Goal: Task Accomplishment & Management: Complete application form

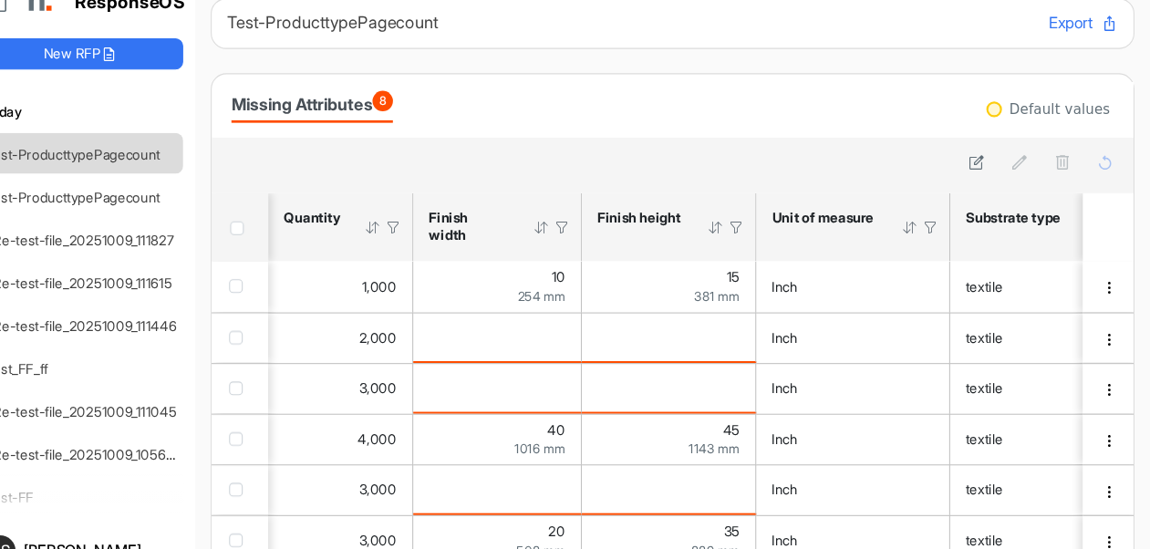
scroll to position [0, 1232]
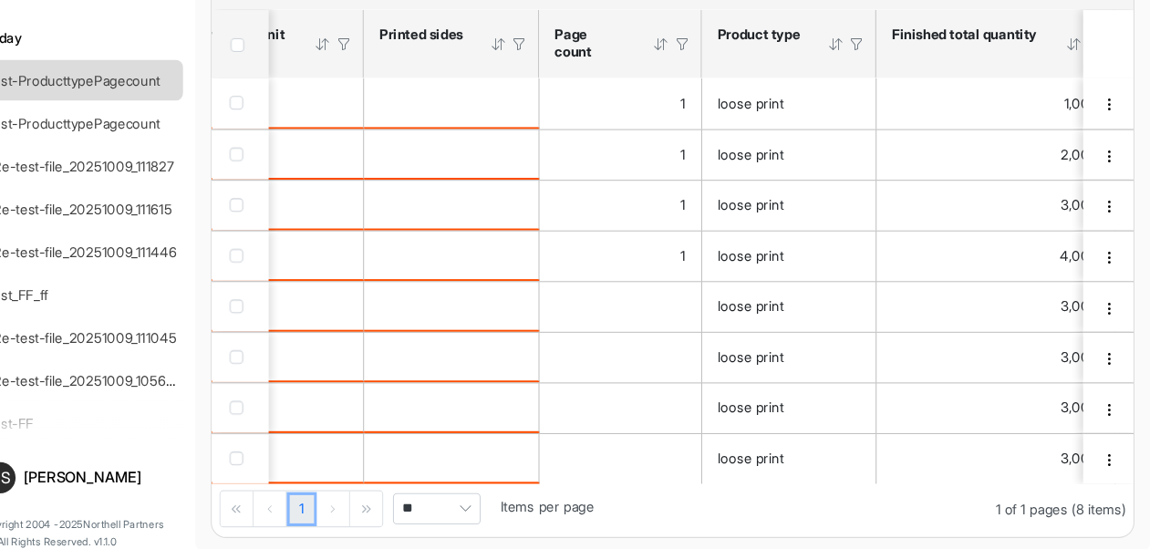
click at [155, 50] on h6 "Today" at bounding box center [107, 60] width 193 height 20
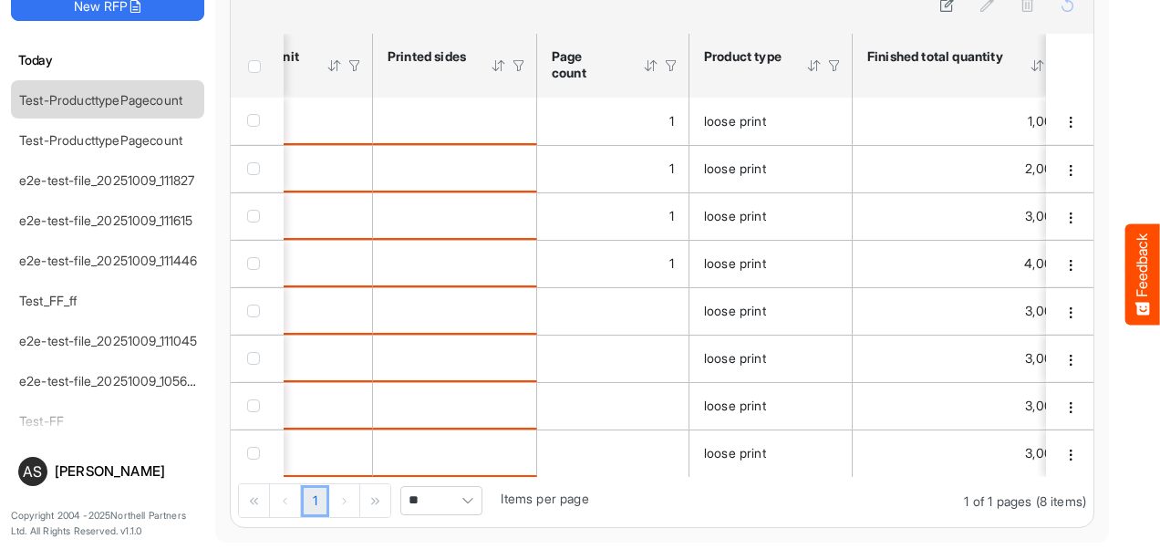
click at [165, 47] on div "[DATE] Test-ProducttypePagecount Test-ProducttypePagecount e2e-test-file_202510…" at bounding box center [107, 235] width 193 height 398
click at [289, 16] on div at bounding box center [662, 8] width 862 height 52
click at [137, 40] on div "[DATE] Test-ProducttypePagecount Test-ProducttypePagecount e2e-test-file_202510…" at bounding box center [107, 235] width 193 height 398
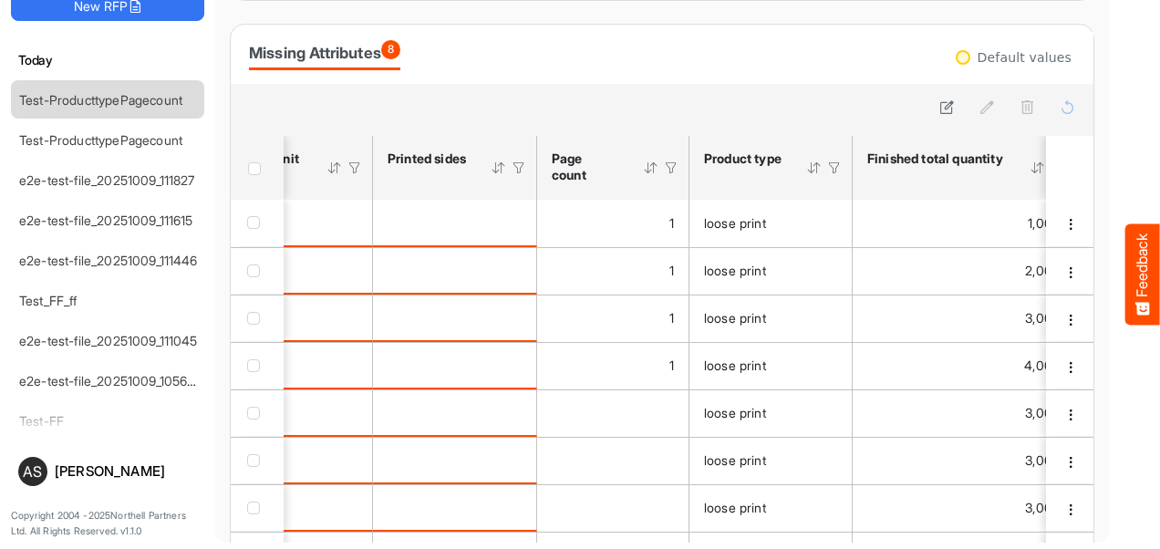
scroll to position [0, 0]
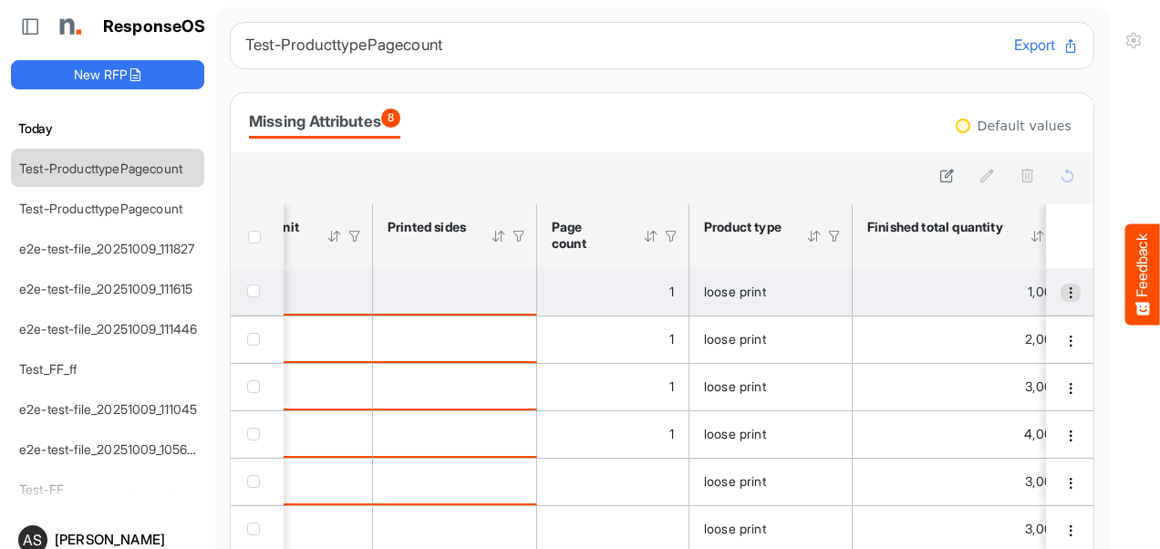
click at [1064, 295] on span "dropdownbutton" at bounding box center [1070, 292] width 13 height 13
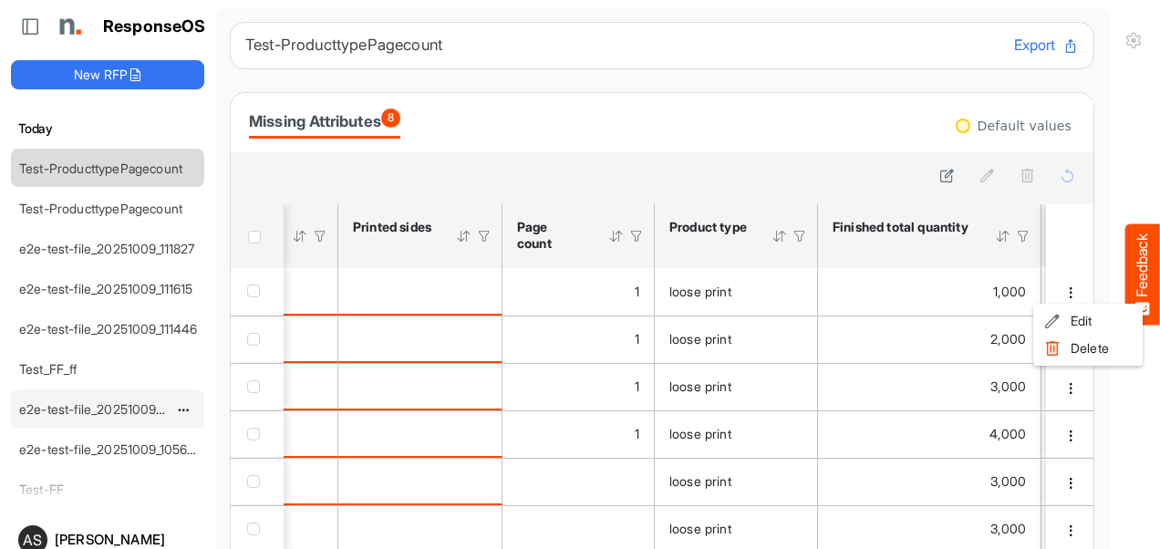
click at [126, 420] on div "e2e-test-file_20251009_111045" at bounding box center [93, 408] width 162 height 36
click at [52, 410] on div "e2e-test-file_20251009_111045" at bounding box center [93, 408] width 162 height 36
click at [46, 402] on link "e2e-test-file_20251009_111045" at bounding box center [108, 408] width 179 height 15
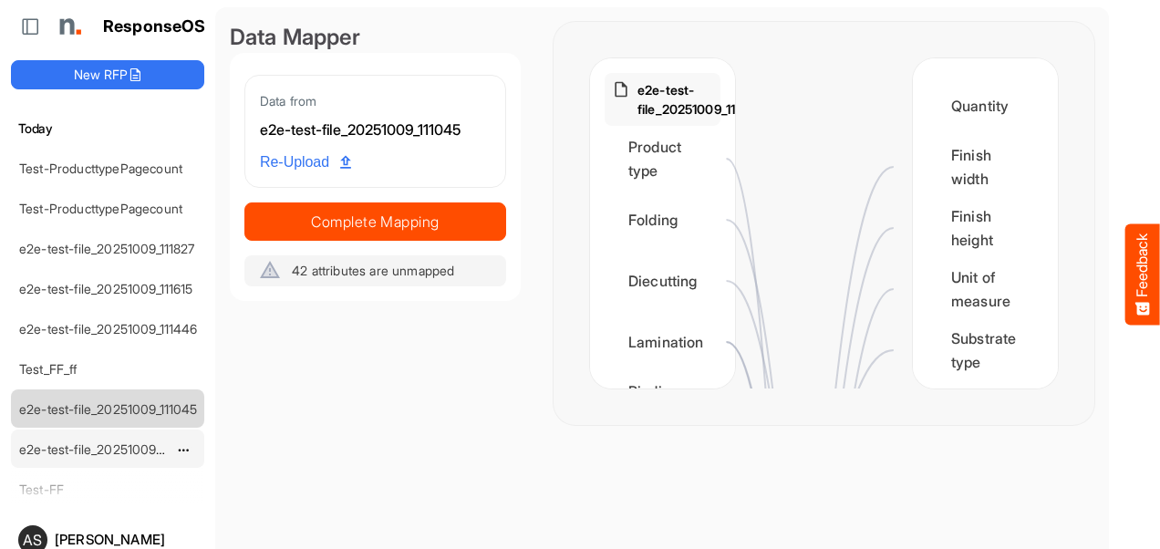
click at [47, 449] on link "e2e-test-file_20251009_105602" at bounding box center [111, 448] width 184 height 15
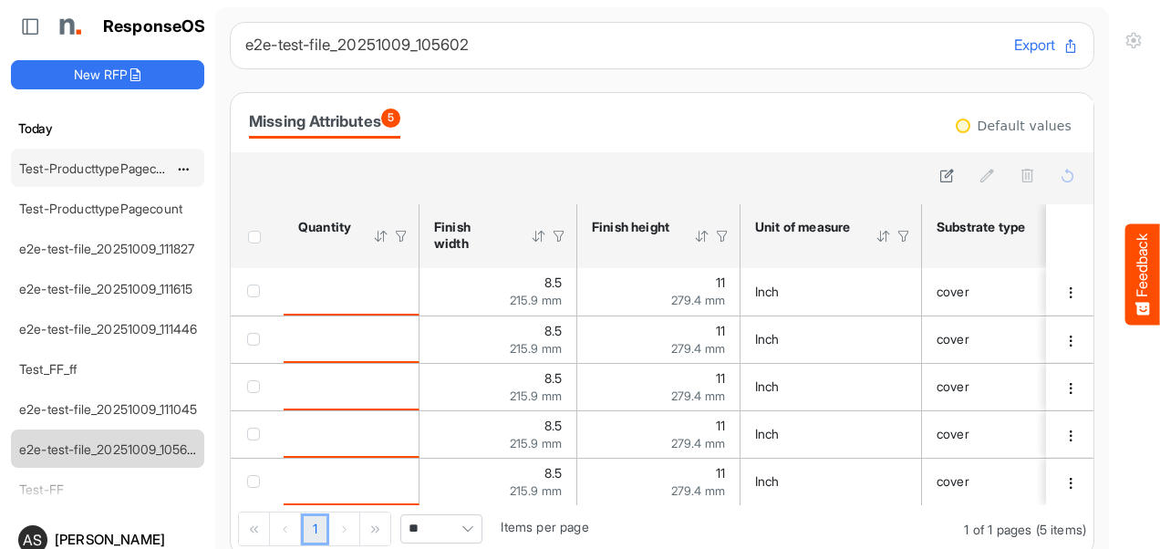
click at [88, 175] on div "Test-ProducttypePagecount" at bounding box center [93, 168] width 162 height 36
click at [106, 249] on link "e2e-test-file_20251009_111827" at bounding box center [107, 248] width 176 height 15
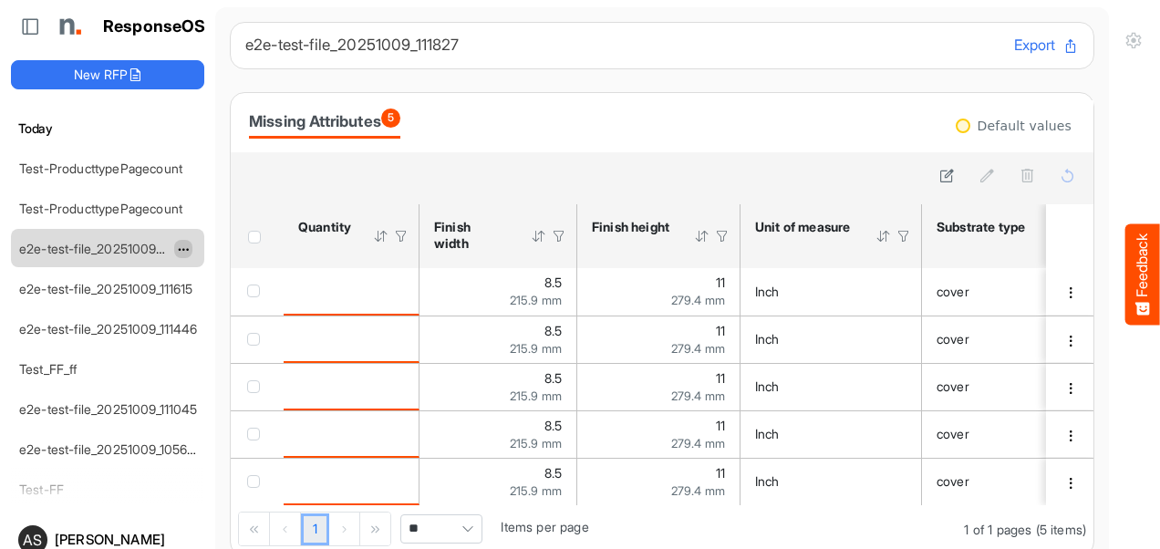
click at [185, 244] on span "dropdownbutton" at bounding box center [181, 249] width 9 height 13
click at [212, 300] on li "Delete" at bounding box center [228, 301] width 109 height 27
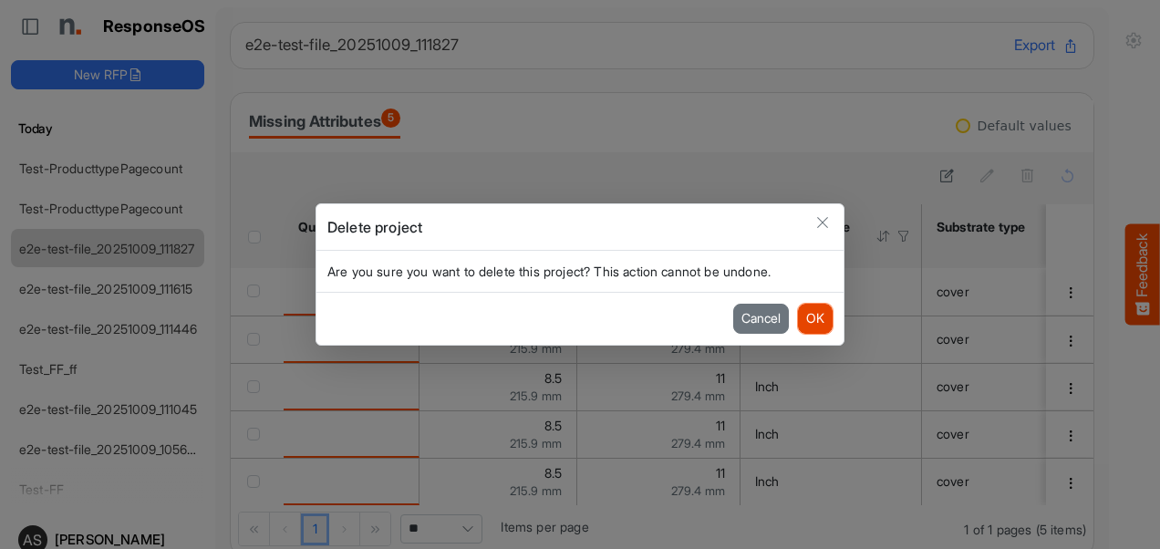
click at [813, 326] on button "OK" at bounding box center [815, 318] width 35 height 29
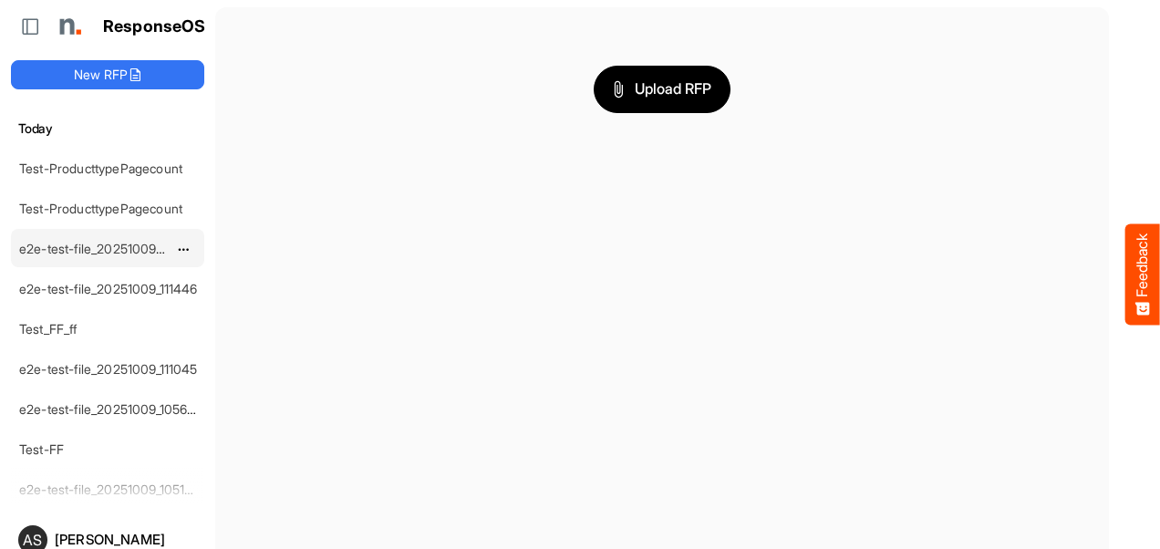
click at [91, 245] on link "e2e-test-file_20251009_111615" at bounding box center [106, 248] width 174 height 15
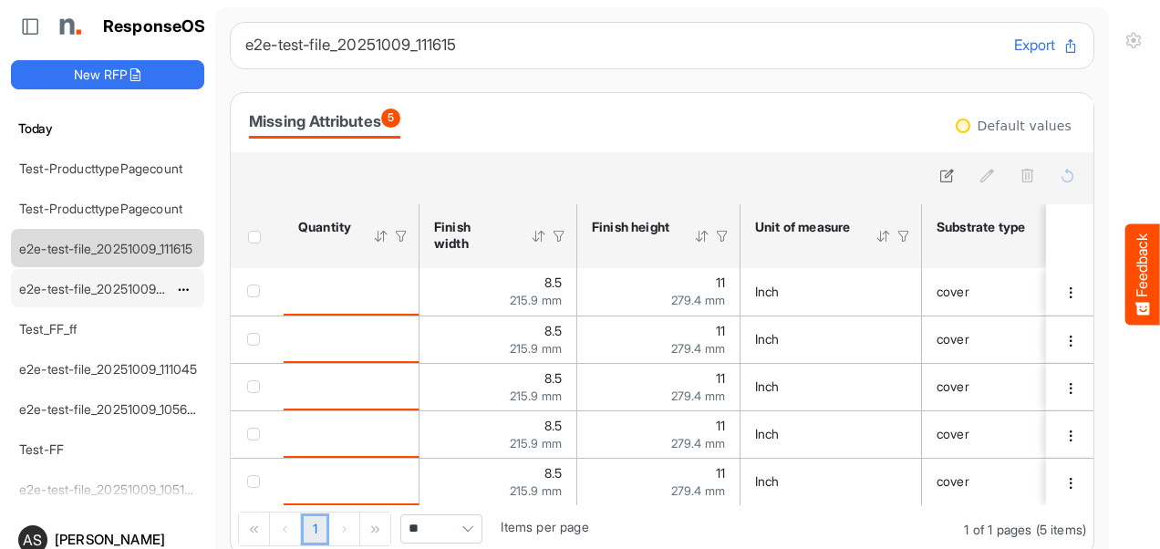
click at [95, 287] on link "e2e-test-file_20251009_111446" at bounding box center [108, 288] width 179 height 15
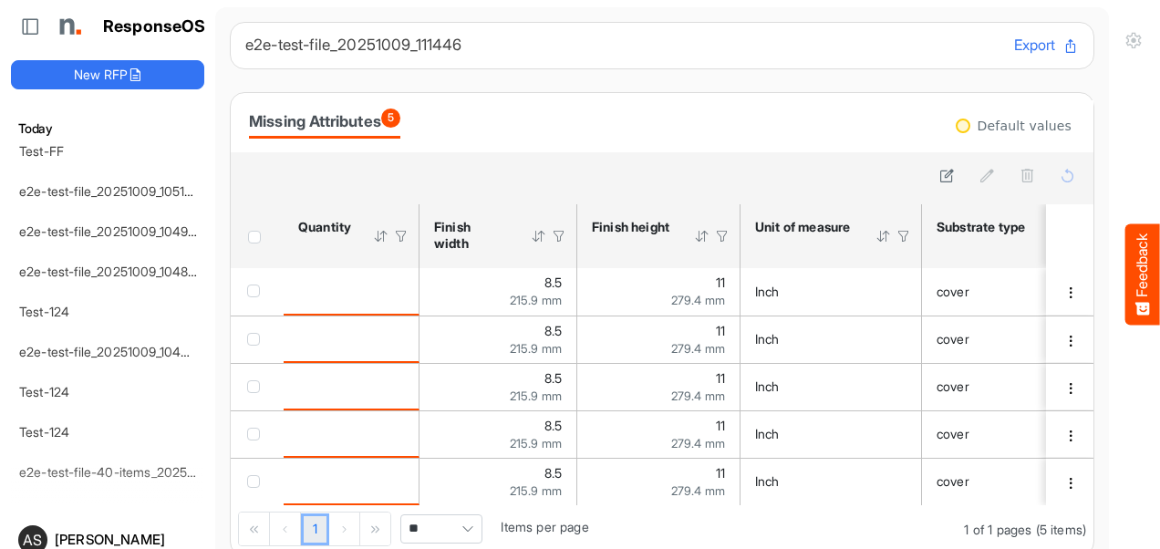
scroll to position [345, 0]
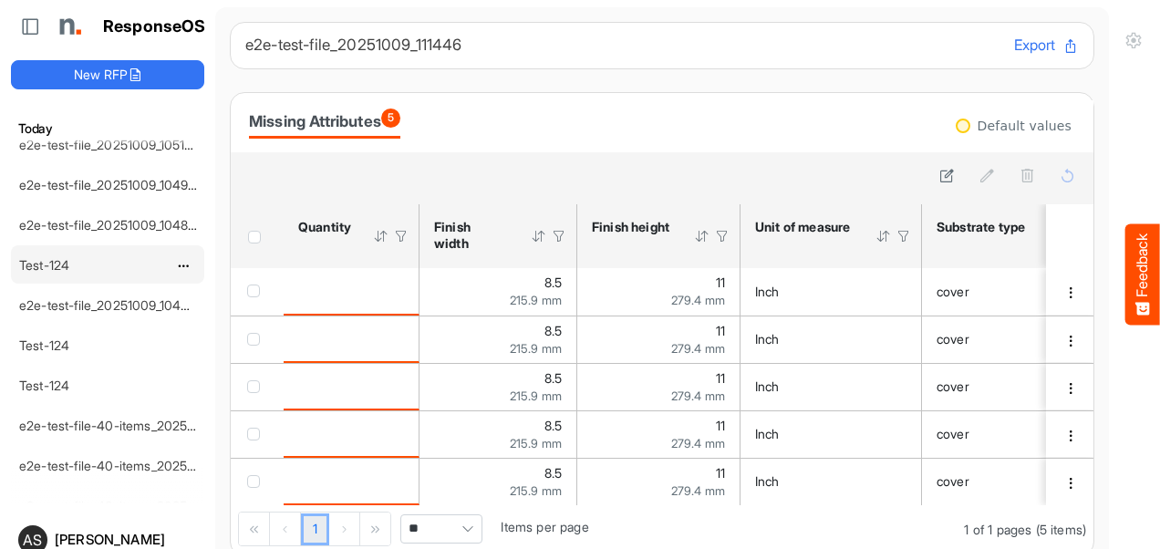
click at [53, 261] on link "Test-124" at bounding box center [44, 264] width 50 height 15
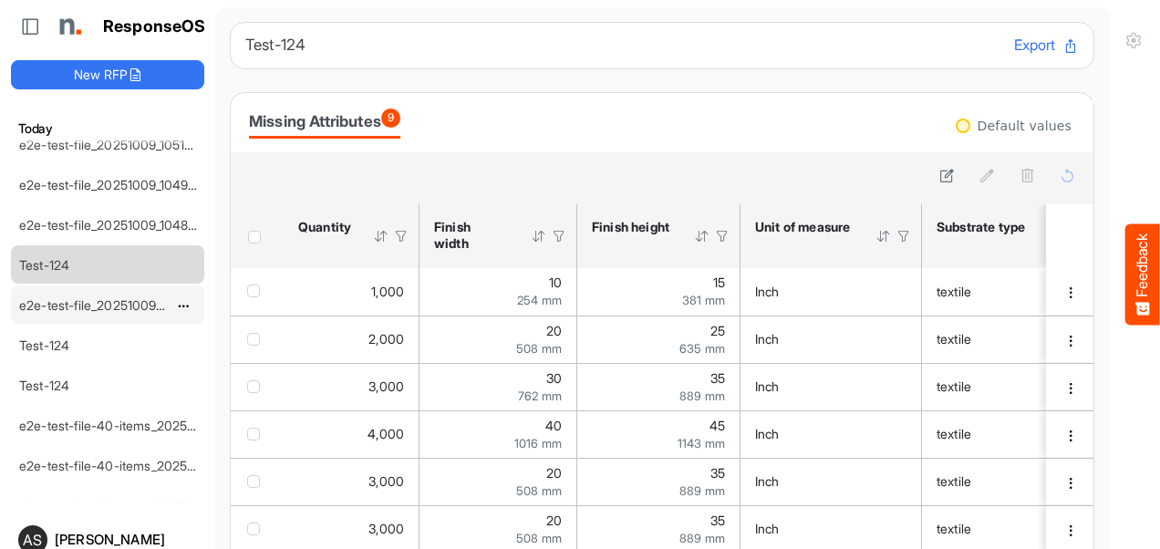
click at [54, 303] on div "e2e-test-file_20251009_104445" at bounding box center [93, 304] width 162 height 36
click at [53, 337] on link "Test-124" at bounding box center [44, 344] width 50 height 15
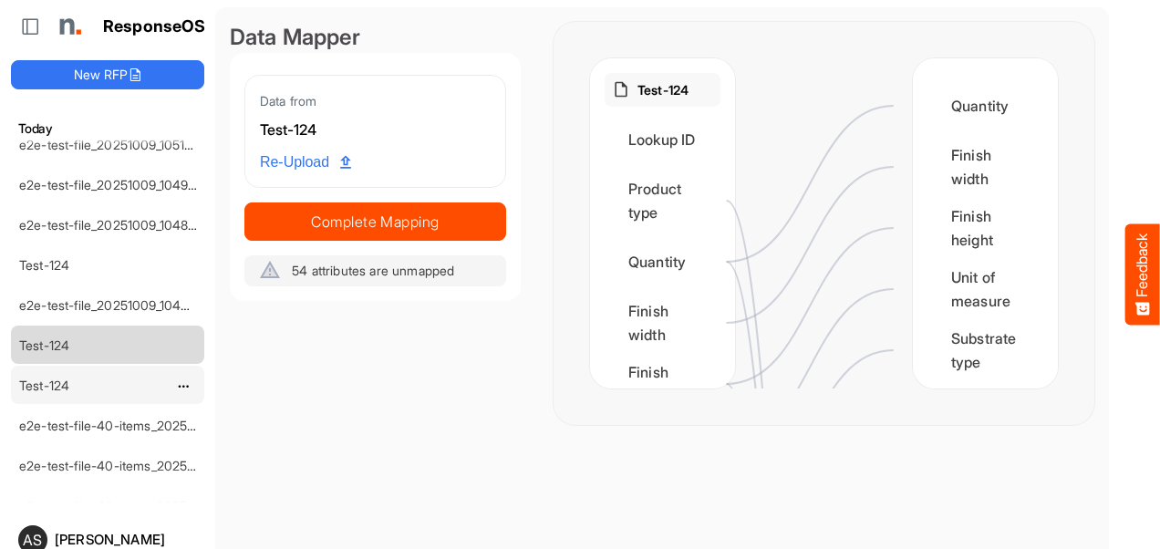
click at [67, 377] on link "Test-124" at bounding box center [44, 384] width 50 height 15
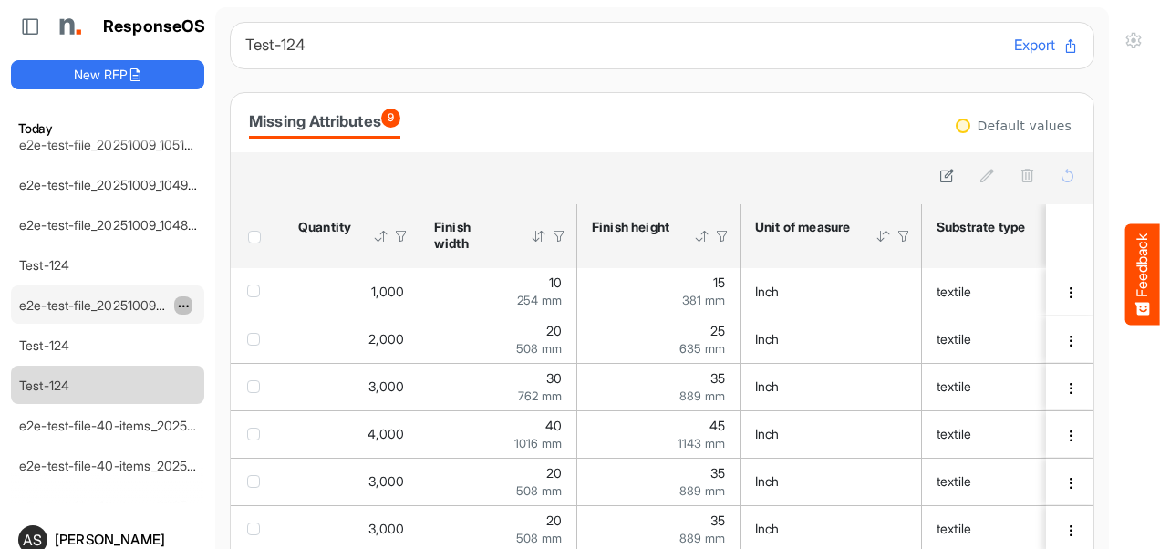
click at [178, 300] on span "dropdownbutton" at bounding box center [181, 306] width 9 height 13
click at [97, 246] on div "Test-124" at bounding box center [93, 264] width 162 height 36
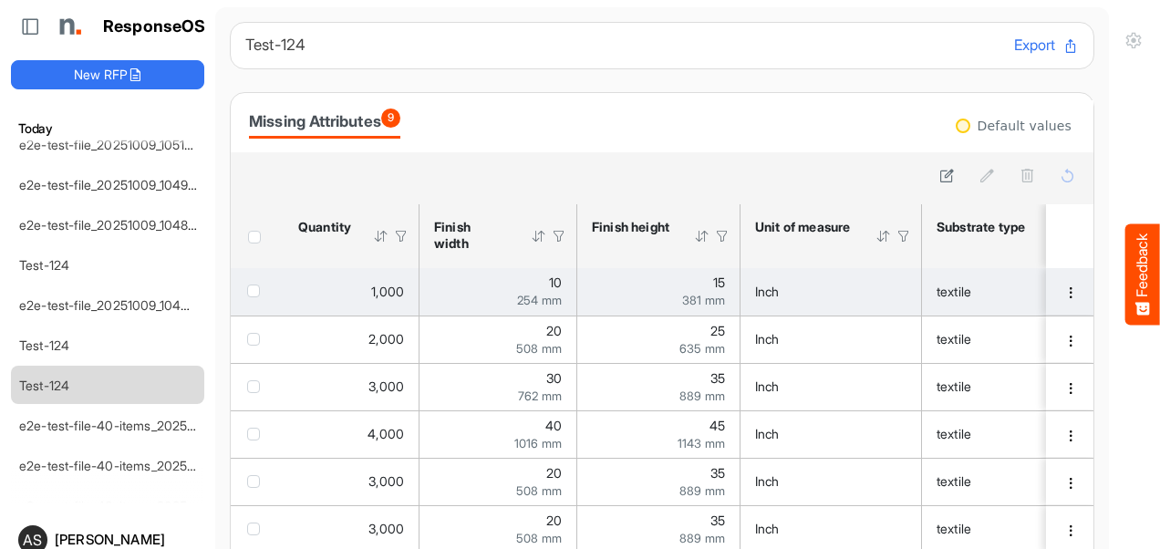
click at [255, 292] on span "checkbox" at bounding box center [253, 290] width 13 height 13
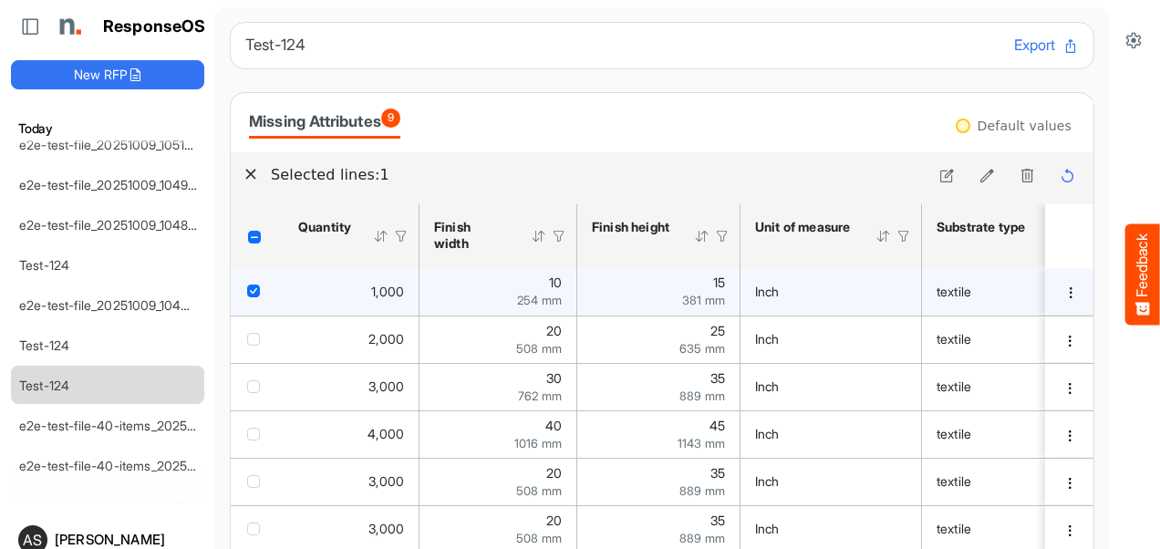
click at [466, 279] on div "10 254 mm" at bounding box center [498, 291] width 128 height 30
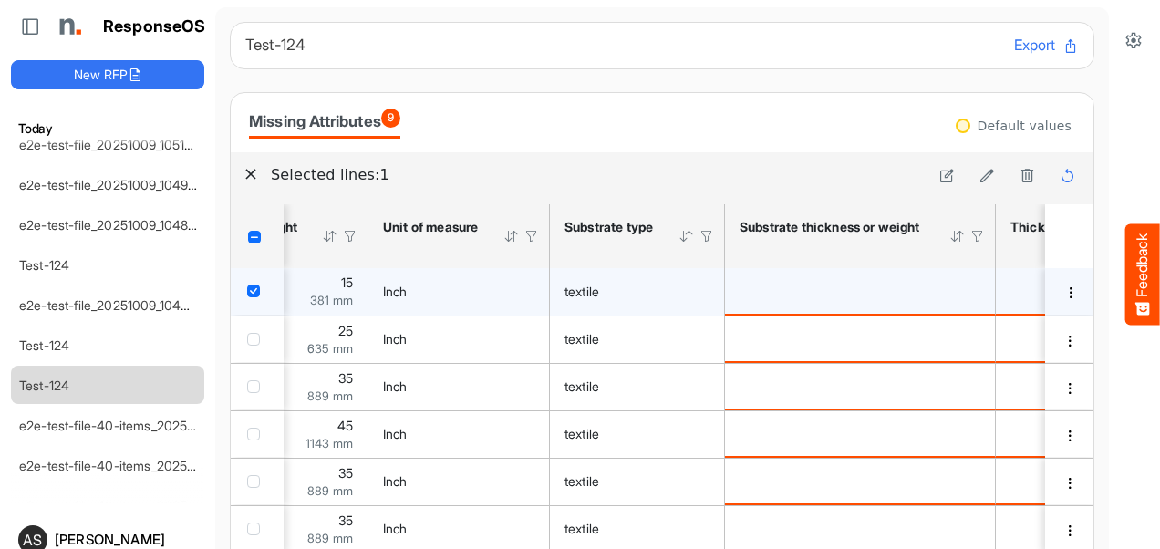
scroll to position [0, 609]
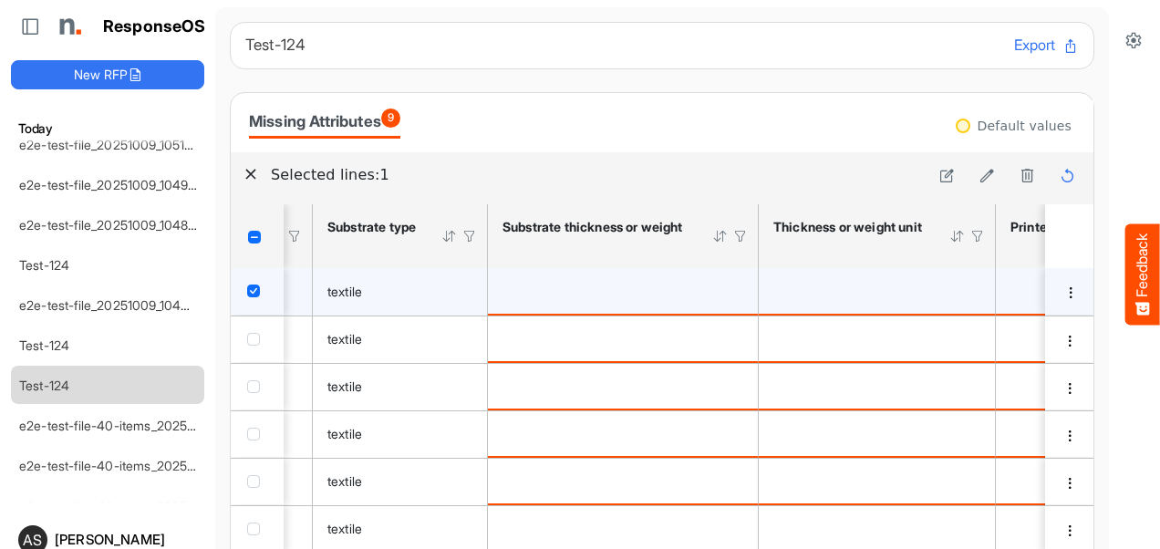
click at [664, 302] on td "is template cell Column Header httpsnorthellcomontologiesmapping-rulesmaterialh…" at bounding box center [623, 291] width 271 height 47
click at [722, 297] on div "is template cell Column Header httpsnorthellcomontologiesmapping-rulesmaterialh…" at bounding box center [622, 291] width 241 height 20
click at [631, 293] on div "is template cell Column Header httpsnorthellcomontologiesmapping-rulesmaterialh…" at bounding box center [622, 291] width 241 height 20
click at [934, 170] on button at bounding box center [947, 176] width 26 height 26
click at [635, 299] on div "is template cell Column Header httpsnorthellcomontologiesmapping-rulesmaterialh…" at bounding box center [622, 291] width 241 height 20
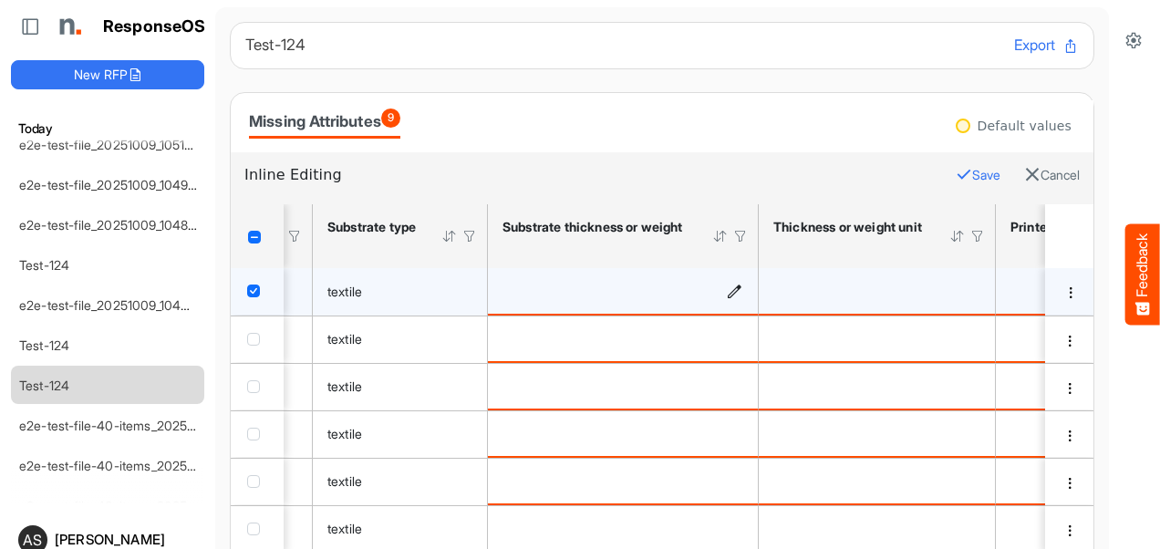
click at [728, 292] on icon "is template cell Column Header httpsnorthellcomontologiesmapping-rulesmaterialh…" at bounding box center [734, 290] width 15 height 15
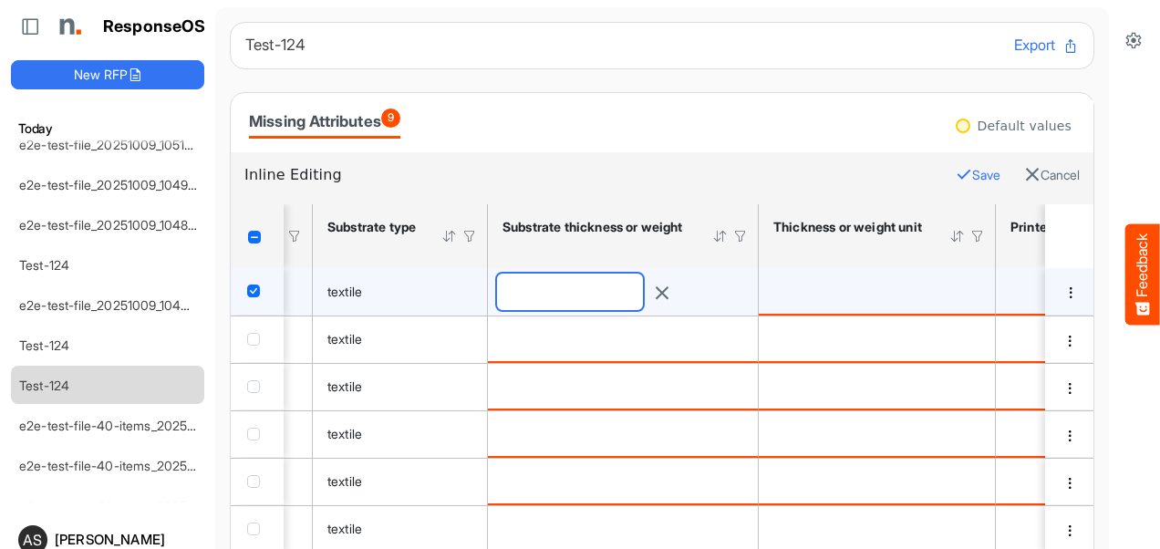
click at [643, 292] on input "number" at bounding box center [570, 292] width 146 height 36
type input "*"
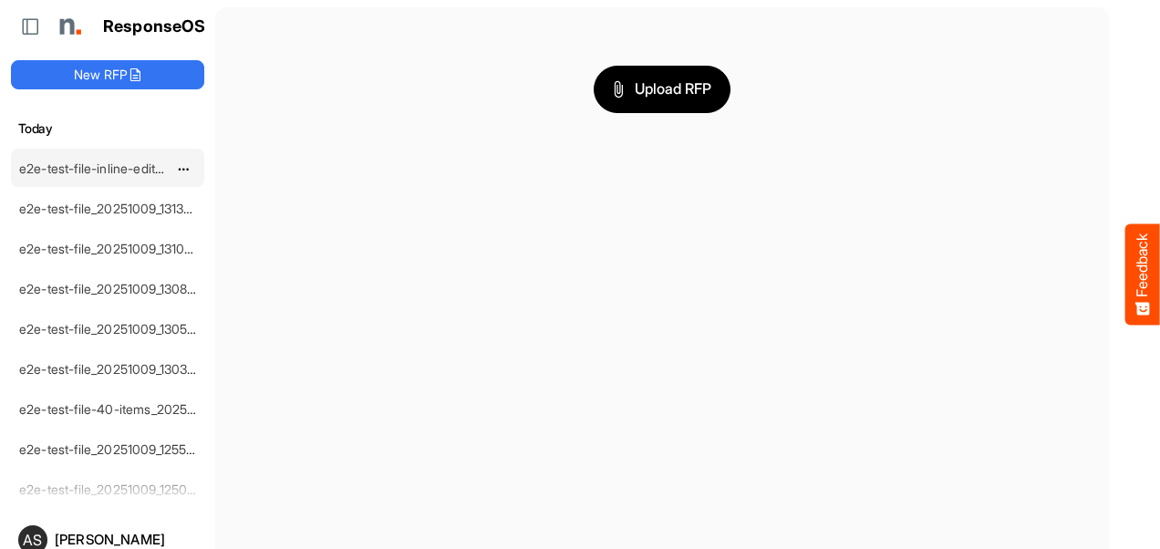
click at [129, 169] on link "e2e-test-file-inline-edit_20251009_131728" at bounding box center [140, 167] width 243 height 15
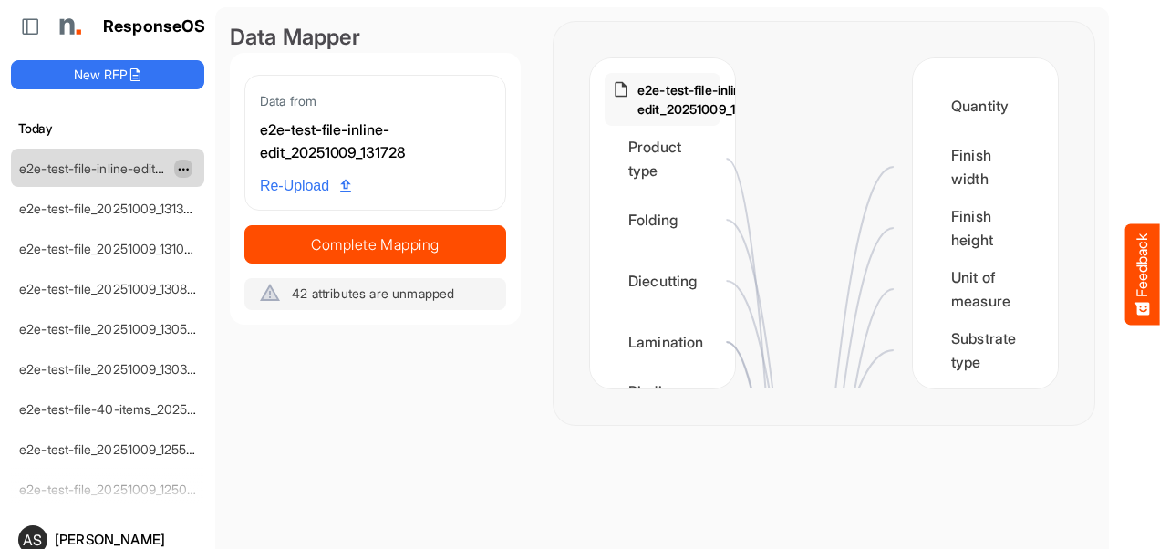
click at [185, 166] on span "dropdownbutton" at bounding box center [181, 169] width 9 height 13
click at [201, 224] on span at bounding box center [193, 222] width 16 height 27
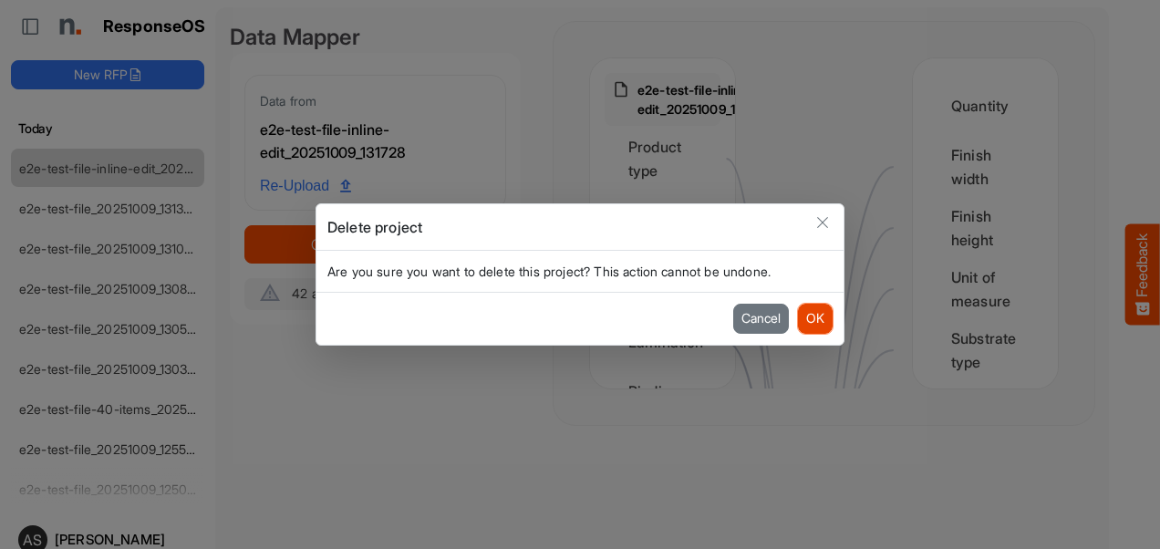
click at [811, 319] on button "OK" at bounding box center [815, 318] width 35 height 29
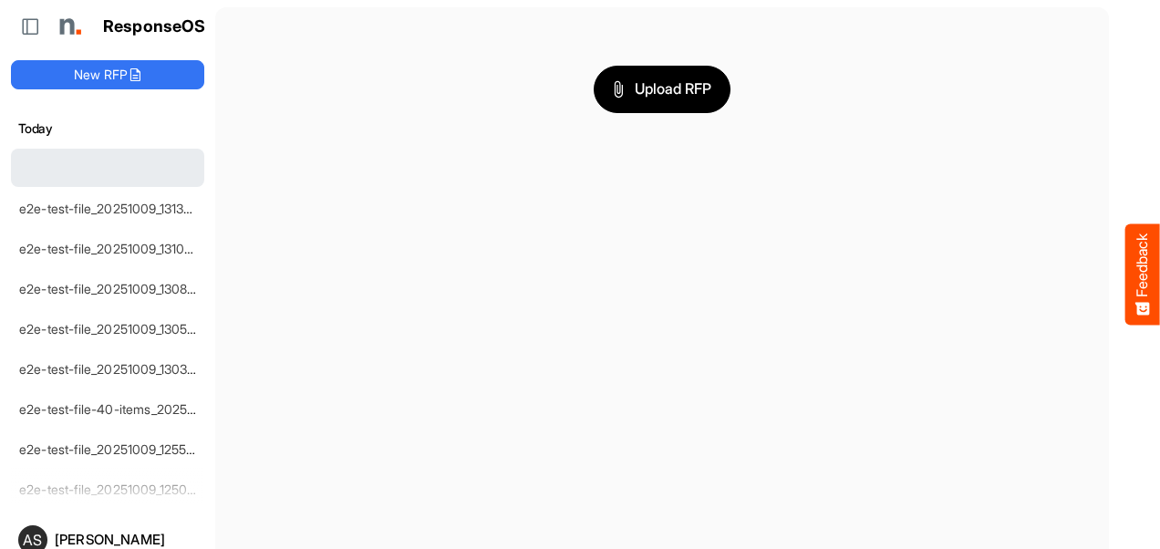
click at [812, 318] on main "Upload RFP" at bounding box center [661, 309] width 893 height 604
click at [157, 165] on link "e2e-test-file_20251009_131320" at bounding box center [109, 167] width 181 height 15
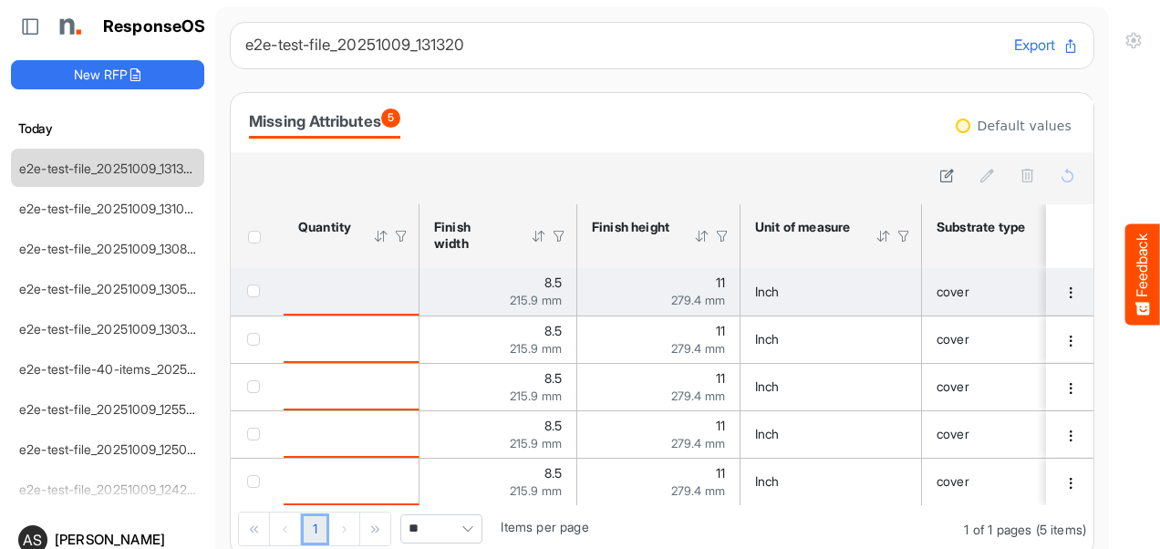
click at [251, 292] on span "checkbox" at bounding box center [253, 290] width 13 height 13
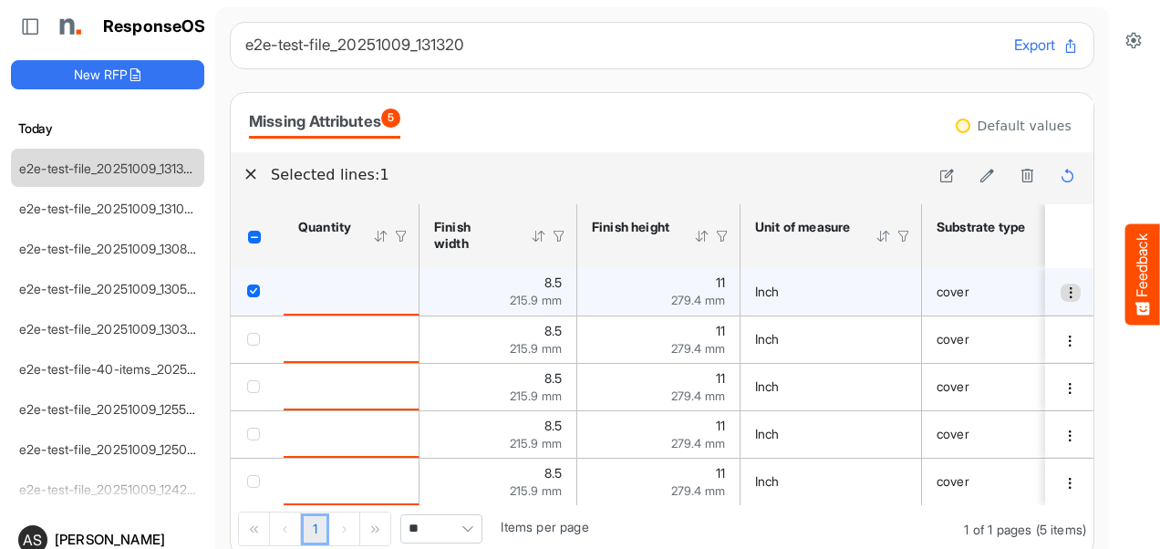
click at [1064, 295] on span "dropdownbutton" at bounding box center [1070, 292] width 13 height 13
click at [1065, 325] on li "Edit" at bounding box center [1087, 320] width 109 height 27
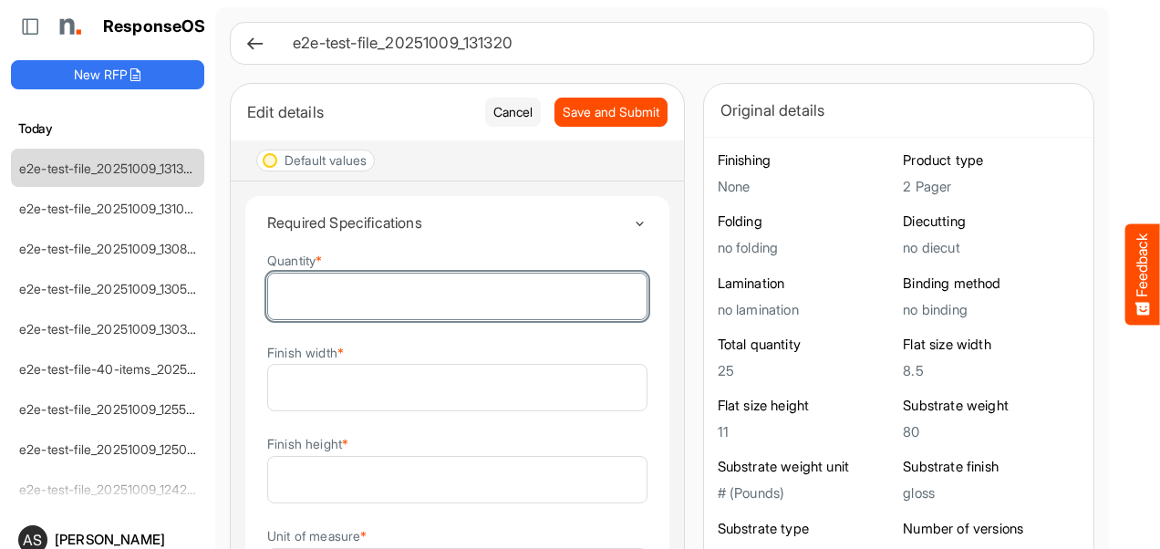
click at [359, 305] on input "Quantity *" at bounding box center [457, 297] width 378 height 46
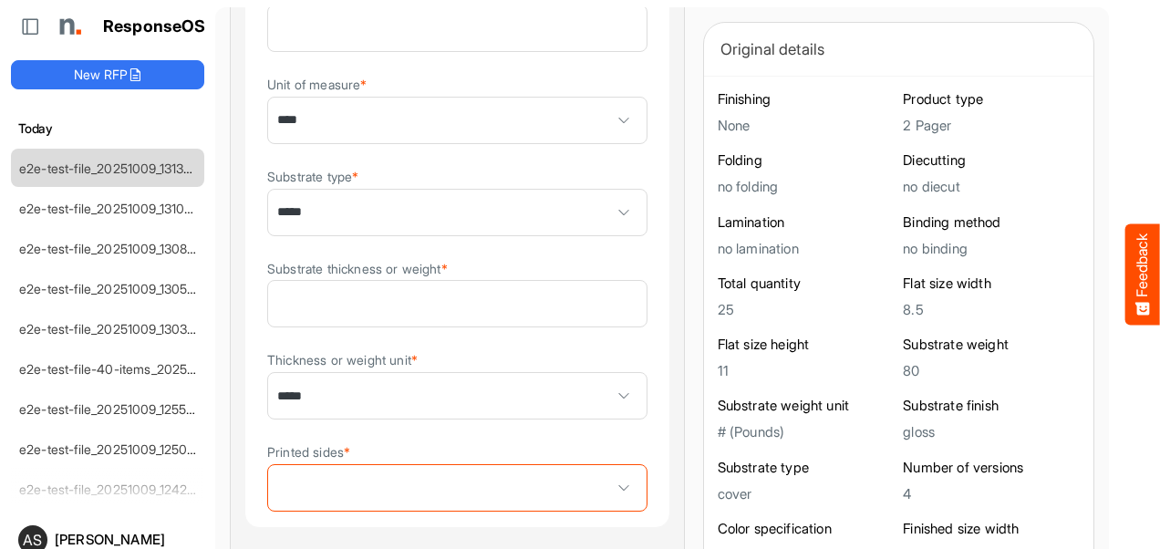
scroll to position [457, 0]
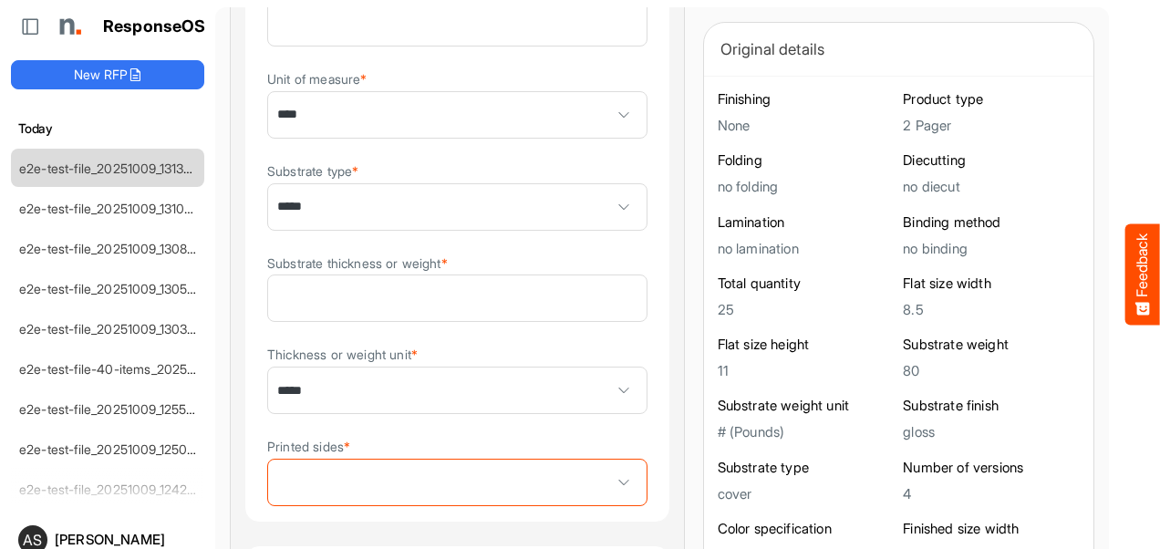
type input "***"
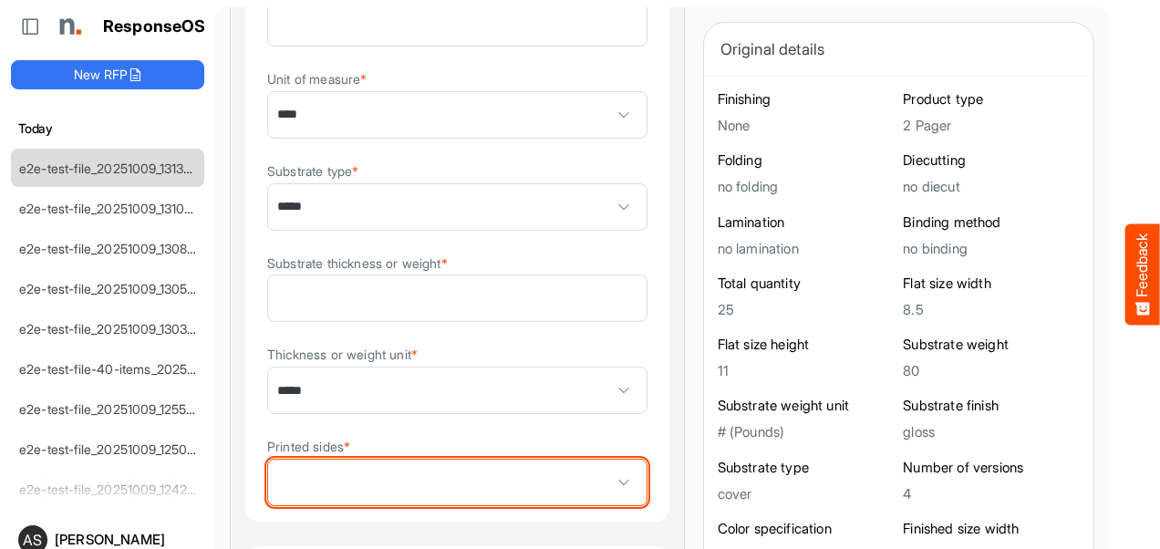
click at [610, 476] on span at bounding box center [623, 482] width 27 height 27
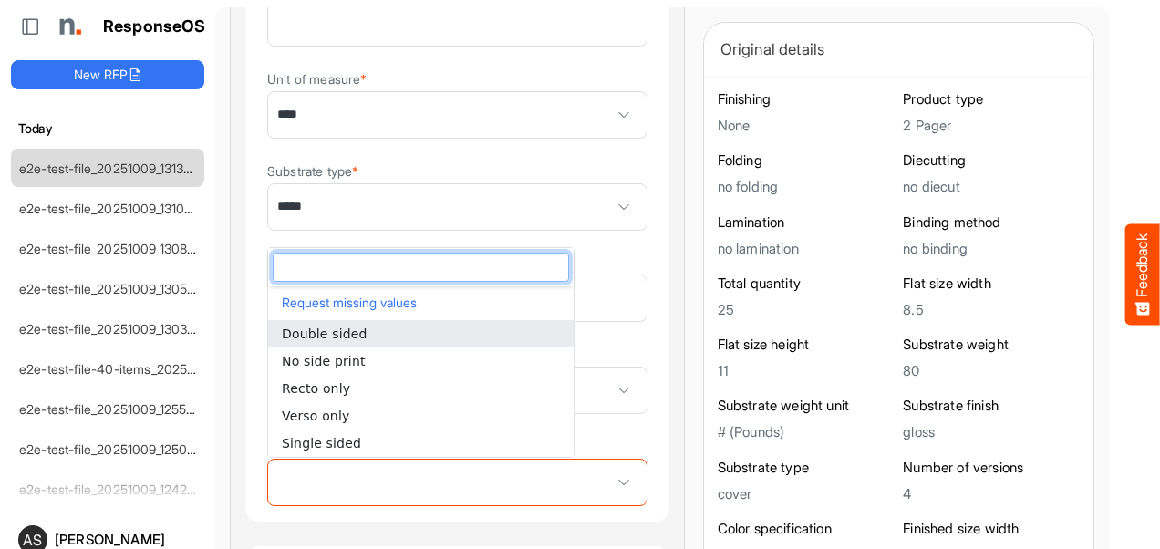
click at [307, 332] on span "Double sided" at bounding box center [325, 333] width 86 height 15
type input "**********"
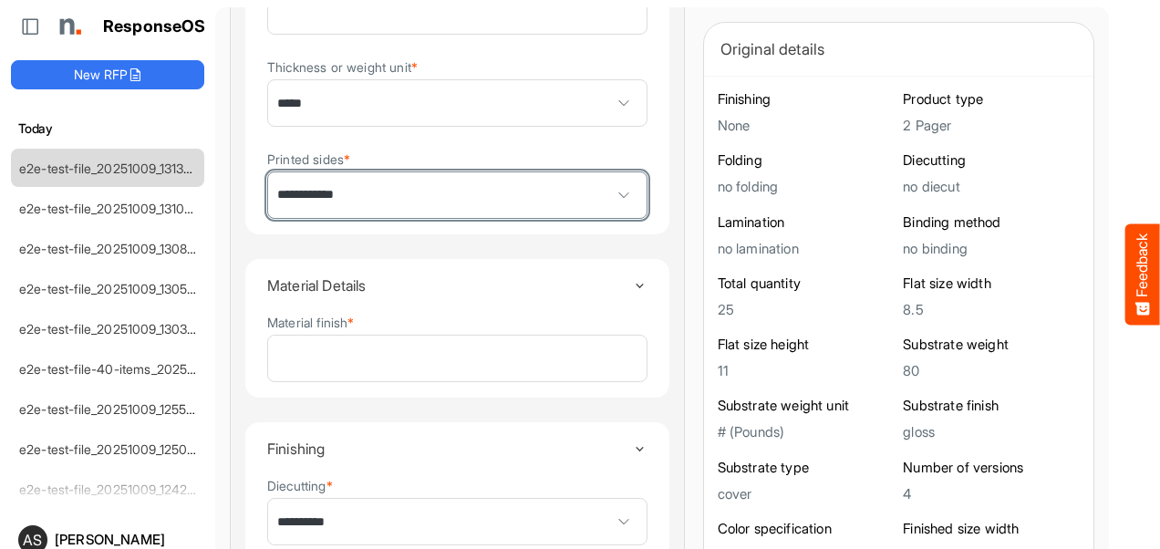
scroll to position [767, 0]
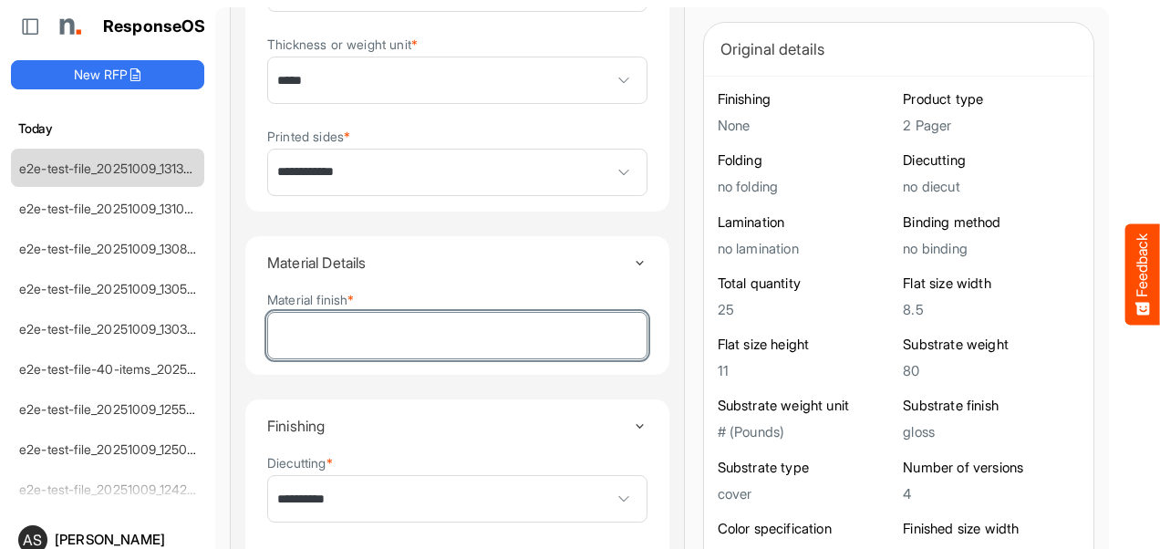
click at [454, 334] on input "Material finish *" at bounding box center [457, 336] width 378 height 46
type input "****"
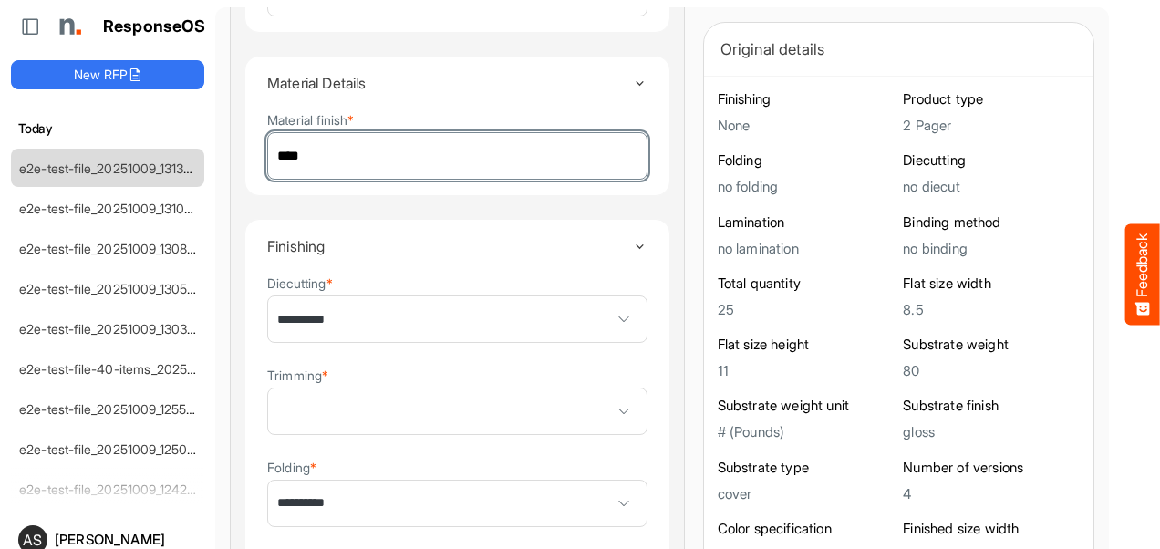
scroll to position [952, 0]
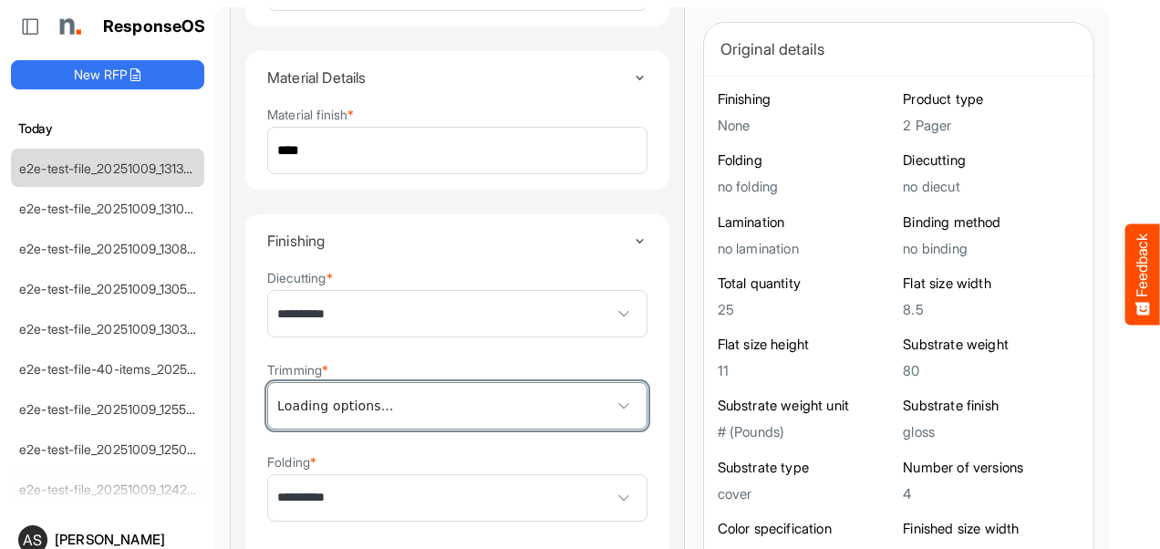
click at [510, 410] on span at bounding box center [457, 406] width 378 height 46
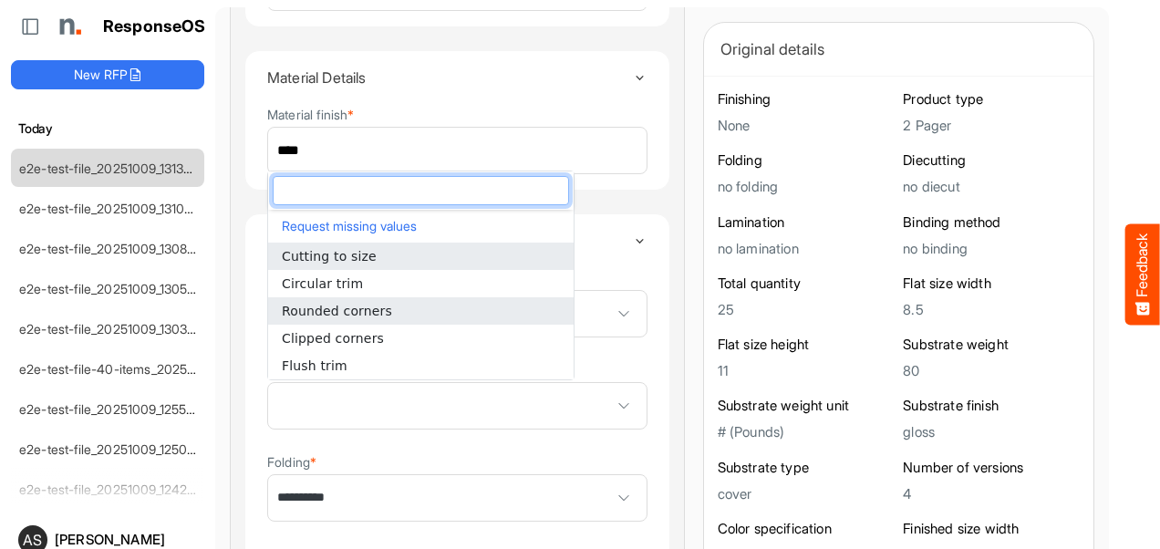
click at [323, 315] on span "Rounded corners" at bounding box center [337, 311] width 110 height 15
type input "**********"
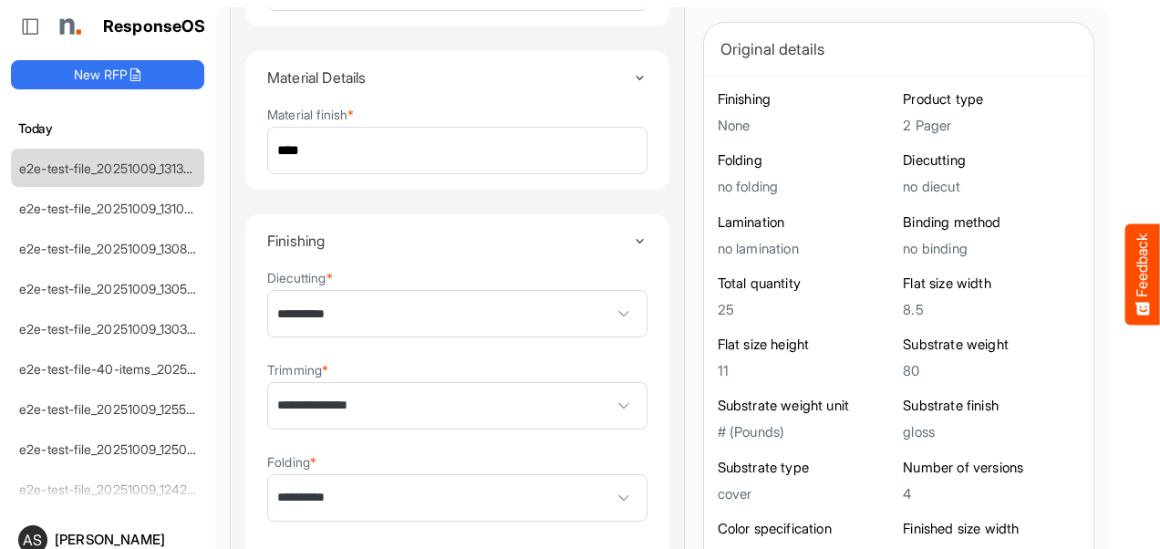
drag, startPoint x: 1079, startPoint y: 274, endPoint x: 1076, endPoint y: 297, distance: 24.0
click at [1076, 297] on main "**********" at bounding box center [661, 309] width 893 height 604
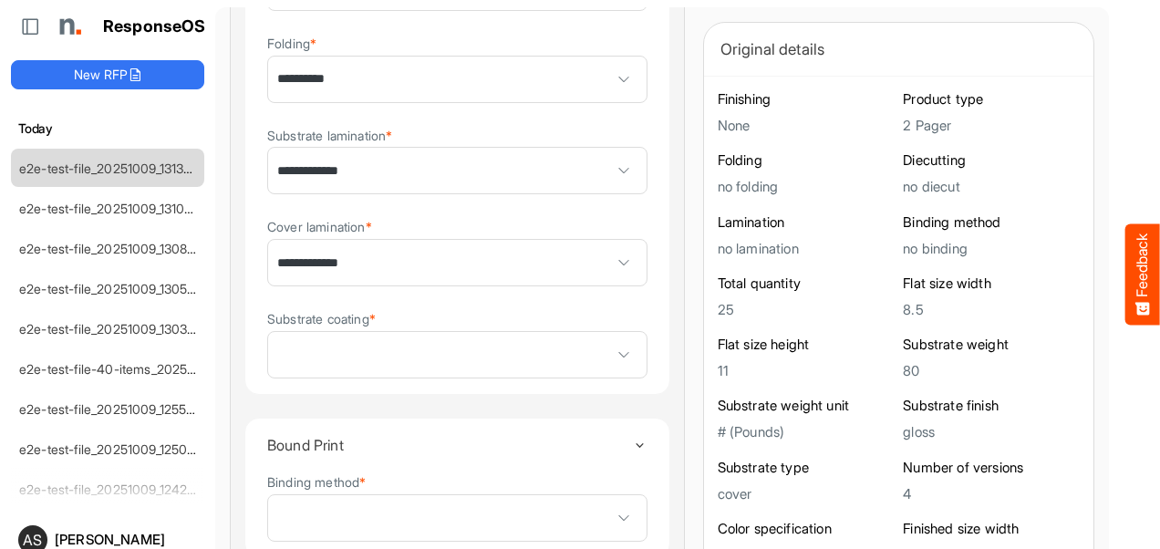
scroll to position [1376, 0]
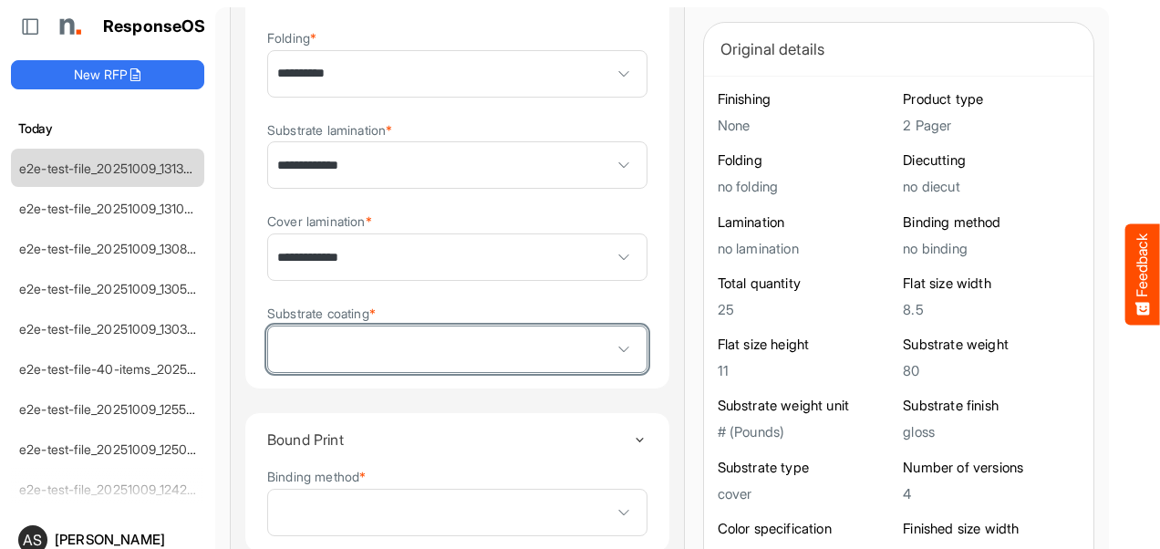
click at [417, 359] on span at bounding box center [457, 349] width 378 height 46
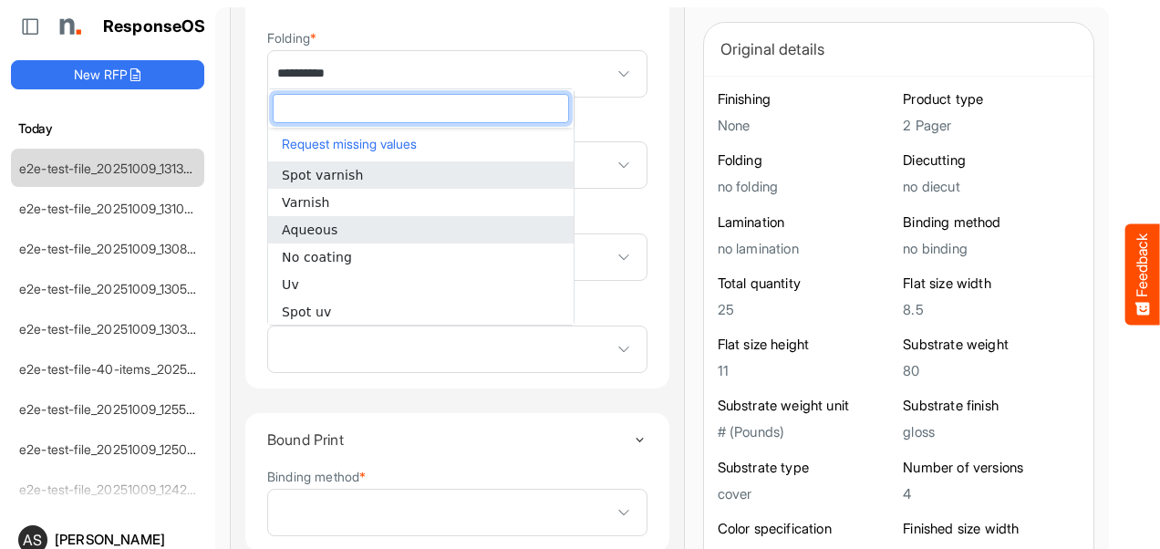
click at [305, 234] on span "Aqueous" at bounding box center [310, 229] width 57 height 15
type input "*******"
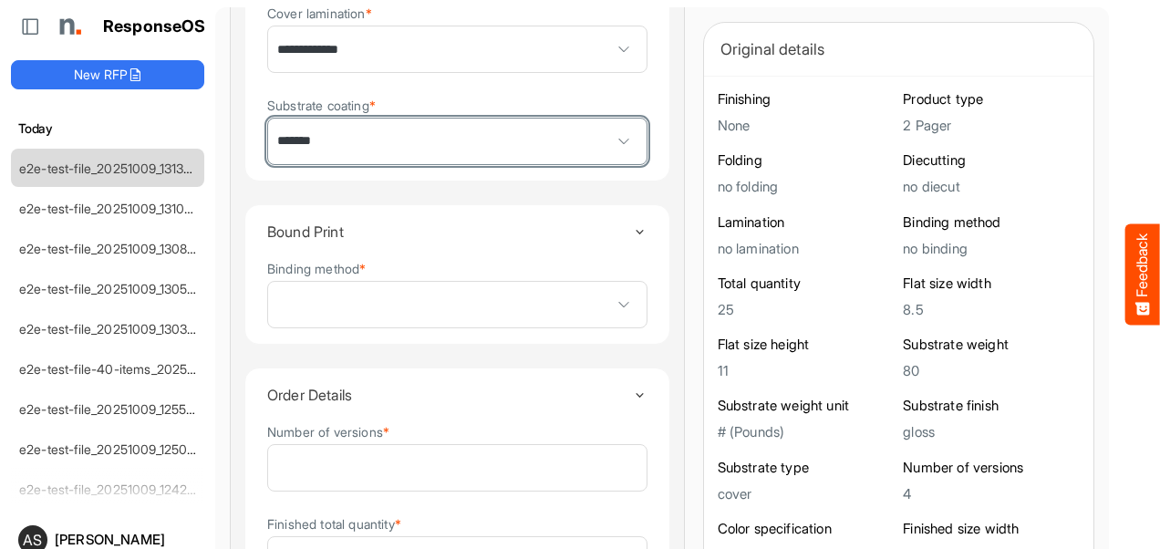
scroll to position [1605, 0]
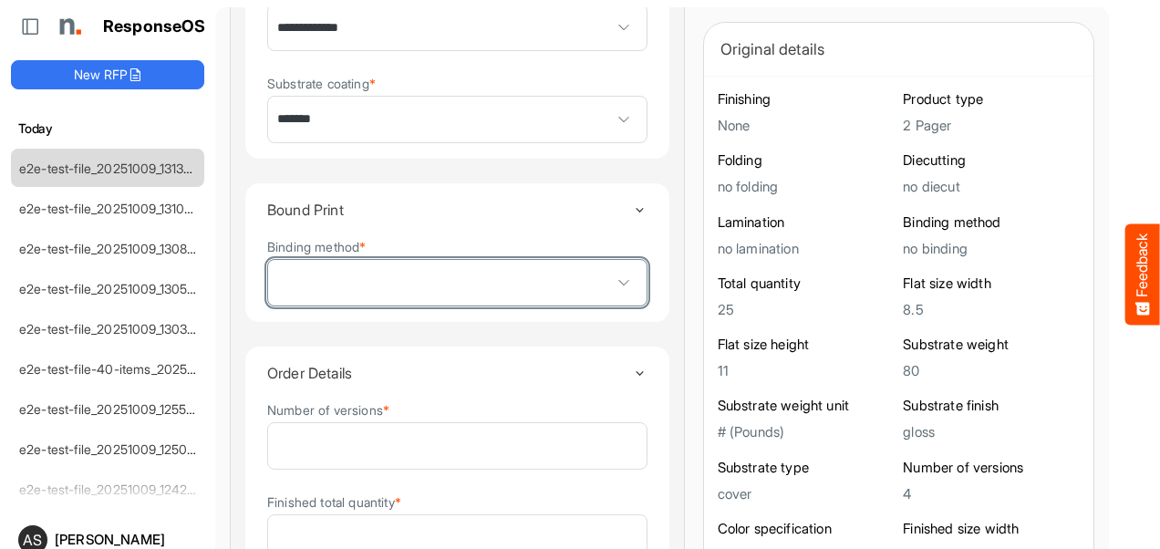
click at [610, 290] on span at bounding box center [623, 282] width 27 height 27
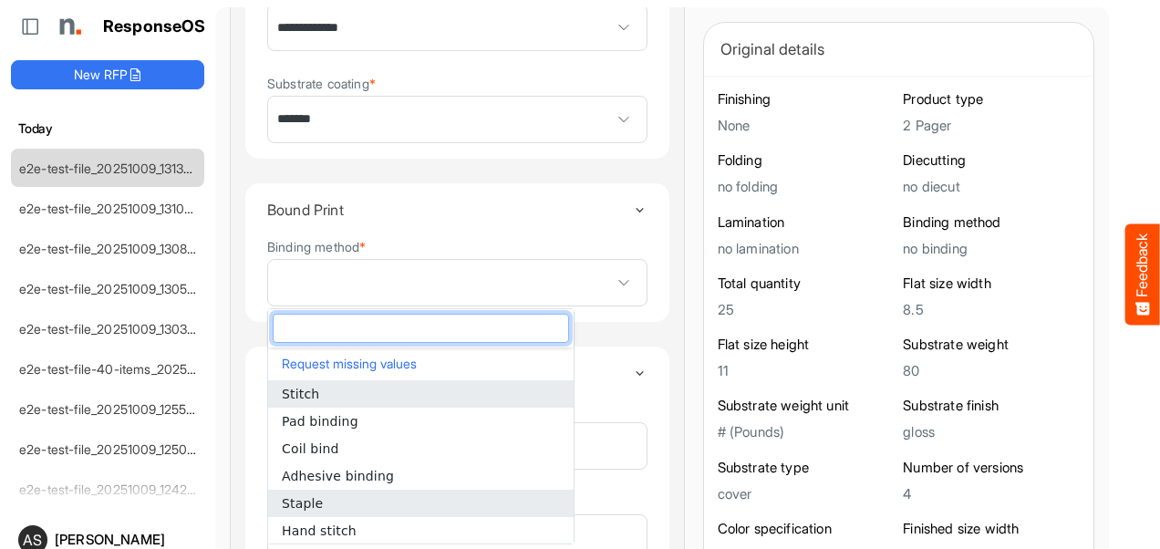
click at [305, 513] on li "Staple" at bounding box center [420, 503] width 305 height 27
type input "******"
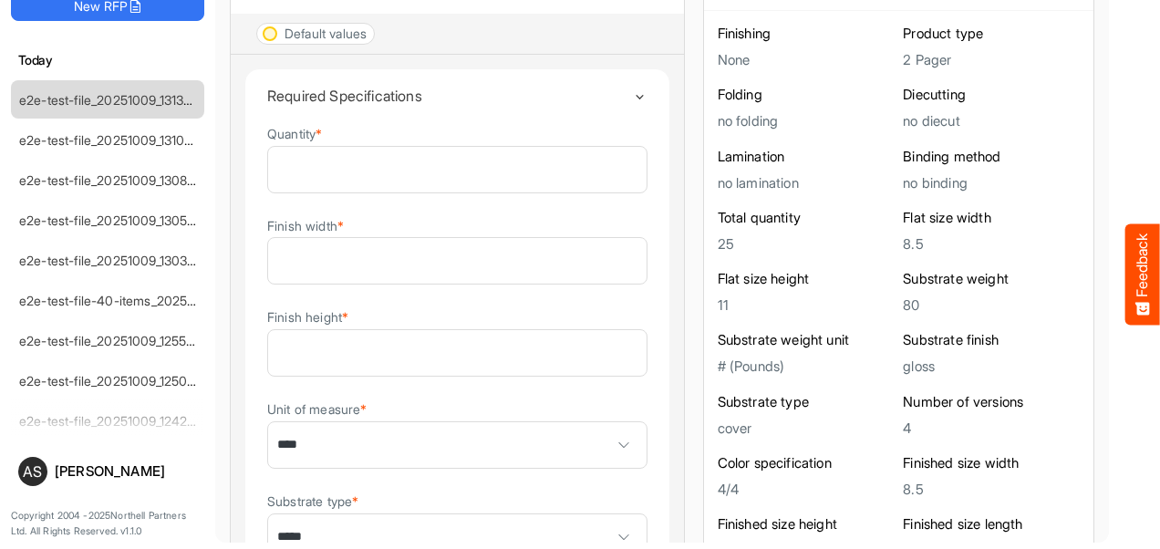
scroll to position [0, 0]
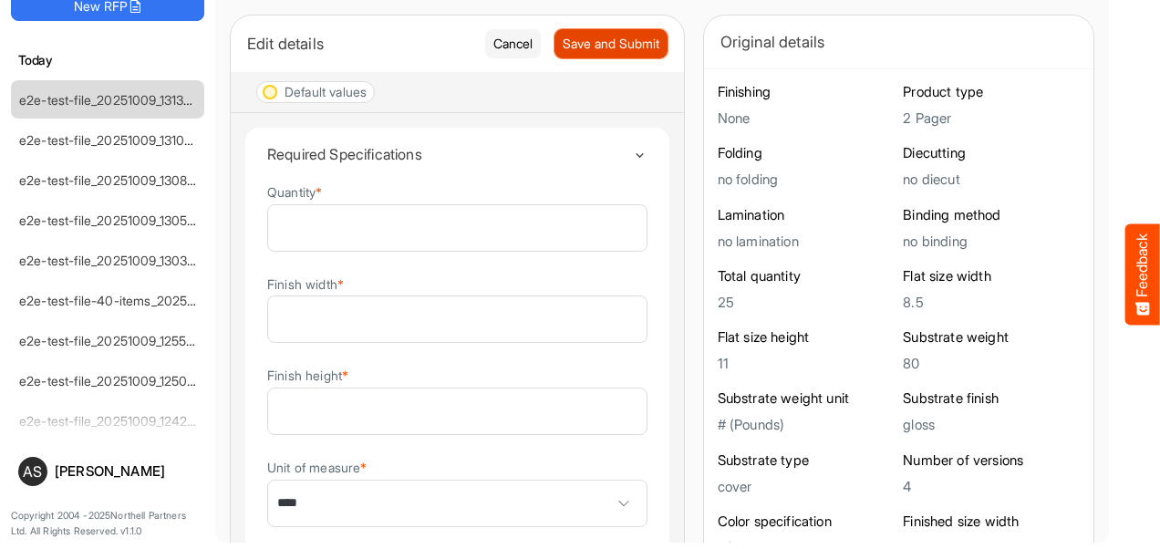
click at [554, 29] on button "Save and Submit" at bounding box center [610, 43] width 113 height 29
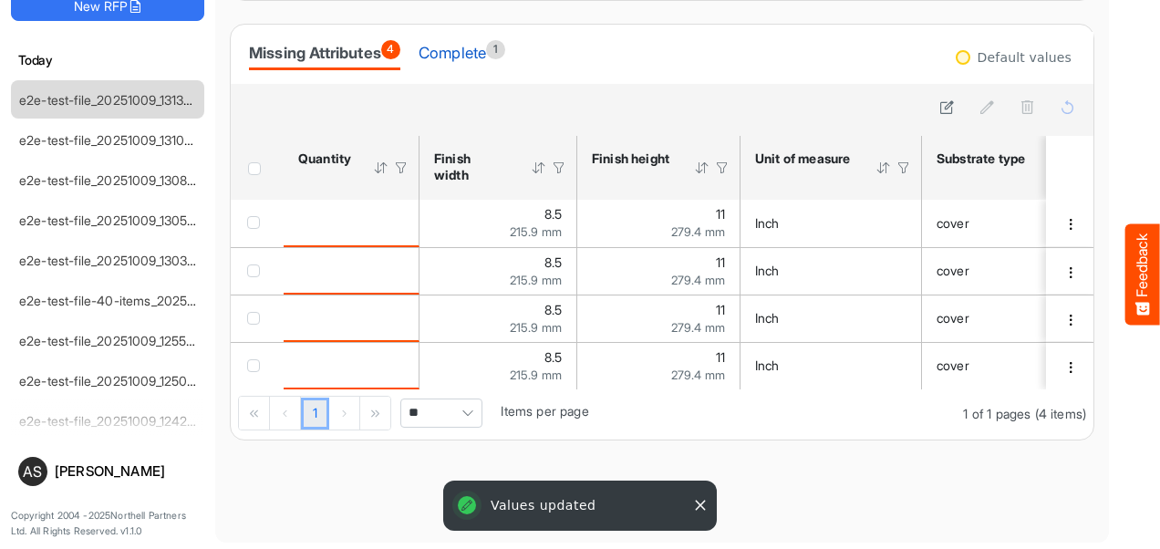
click at [456, 55] on div "Complete 1" at bounding box center [461, 53] width 87 height 26
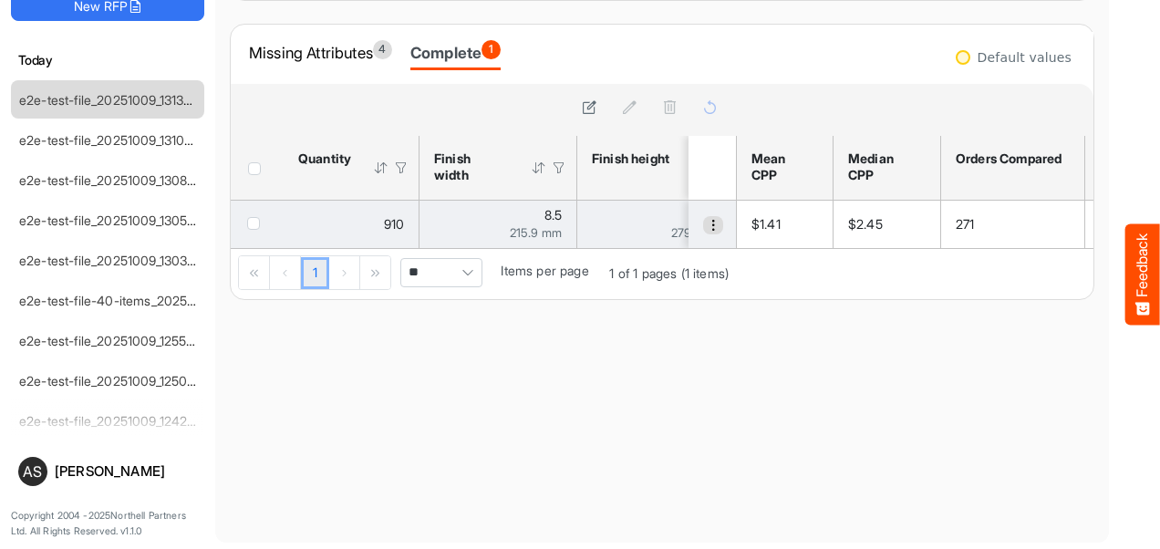
click at [707, 226] on span "dropdownbutton" at bounding box center [713, 225] width 13 height 13
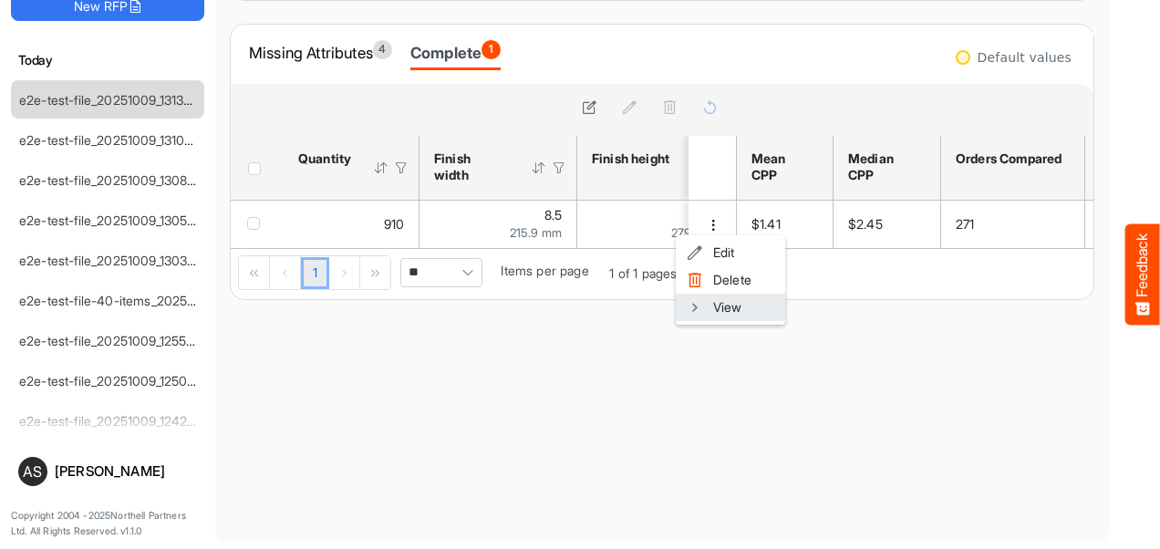
click at [715, 308] on li "View" at bounding box center [730, 307] width 109 height 27
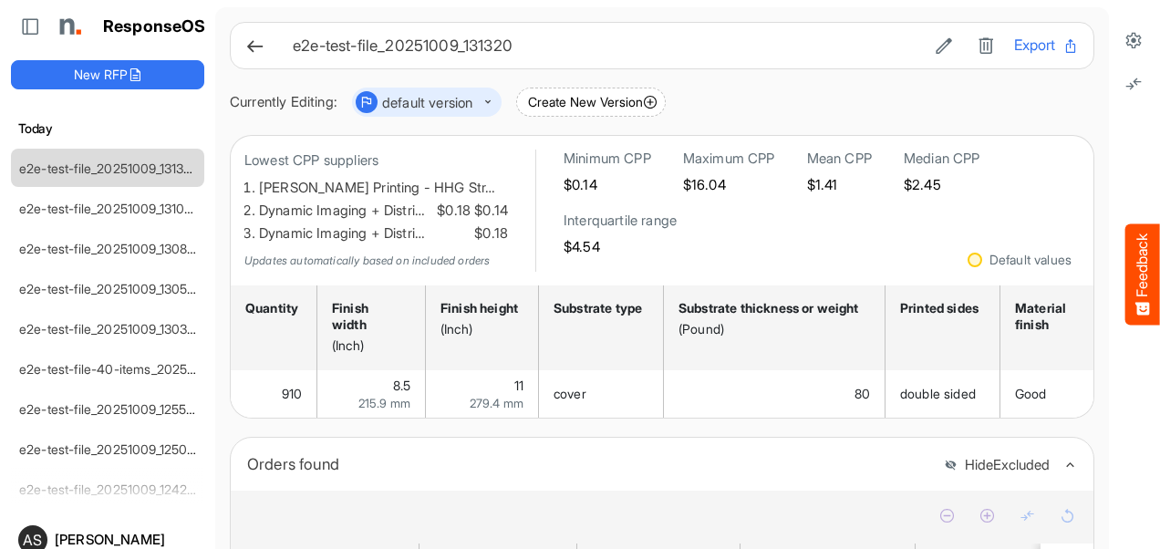
click at [492, 100] on button "dropdownbutton" at bounding box center [434, 102] width 115 height 22
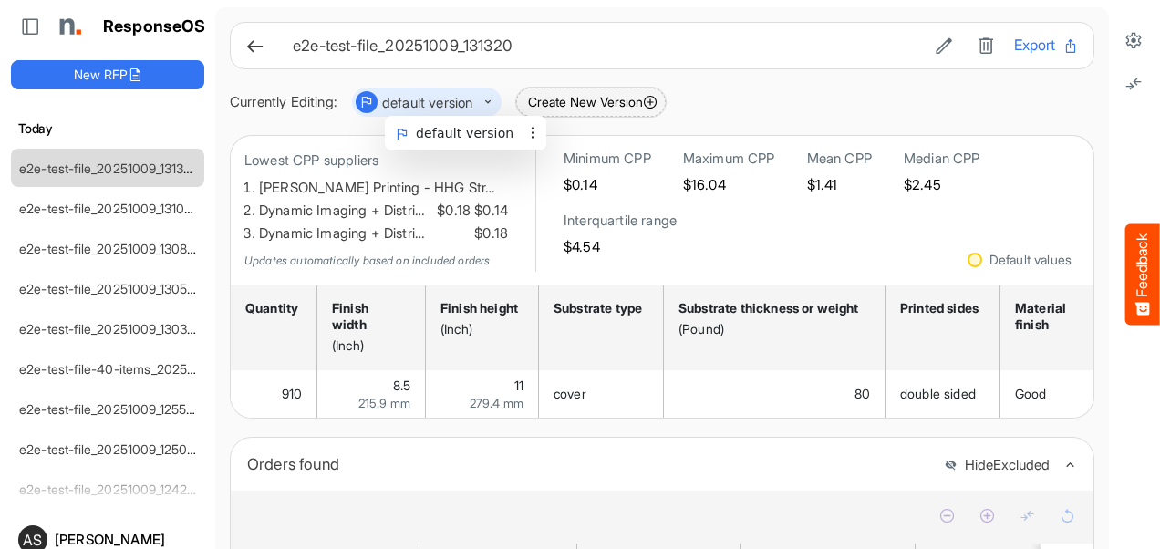
click at [571, 105] on button "Create New Version" at bounding box center [591, 102] width 150 height 29
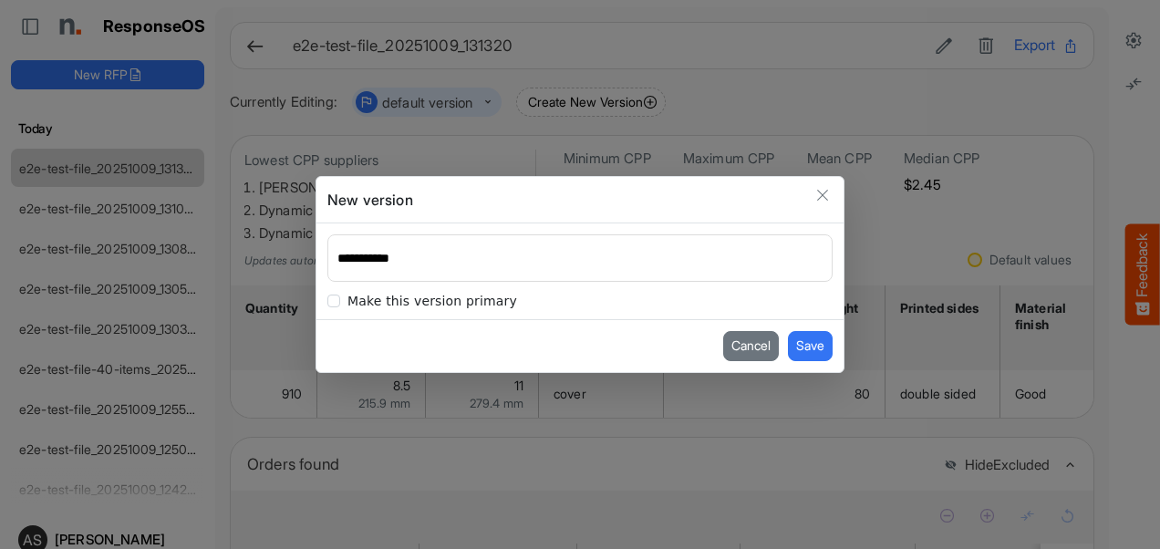
type input "**********"
click at [336, 303] on span at bounding box center [333, 300] width 13 height 13
click at [334, 303] on span at bounding box center [333, 300] width 13 height 13
click at [810, 346] on button "Save" at bounding box center [810, 345] width 45 height 29
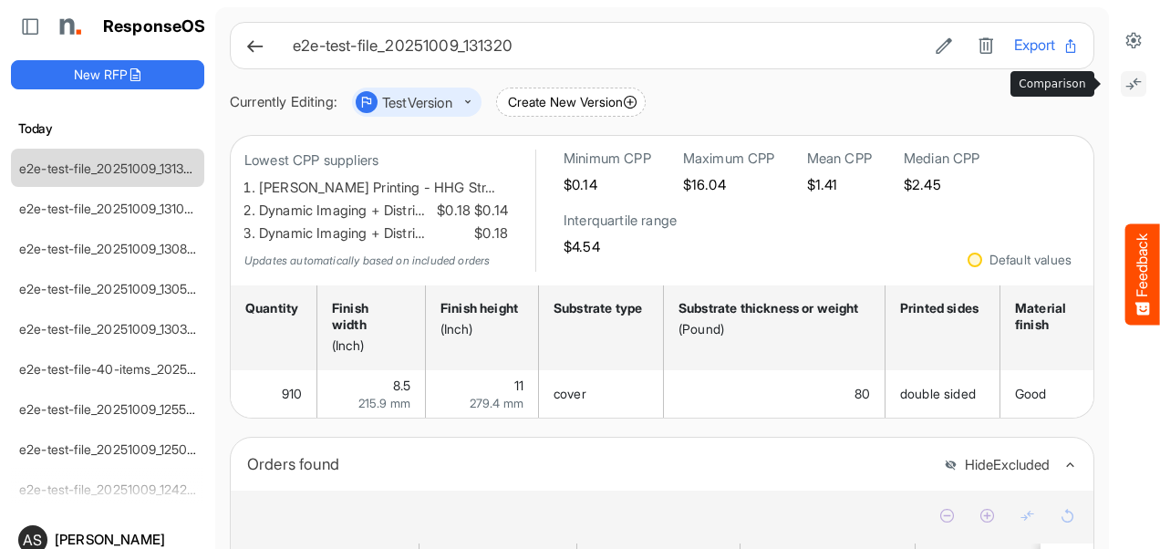
click at [1124, 90] on icon at bounding box center [1133, 84] width 18 height 18
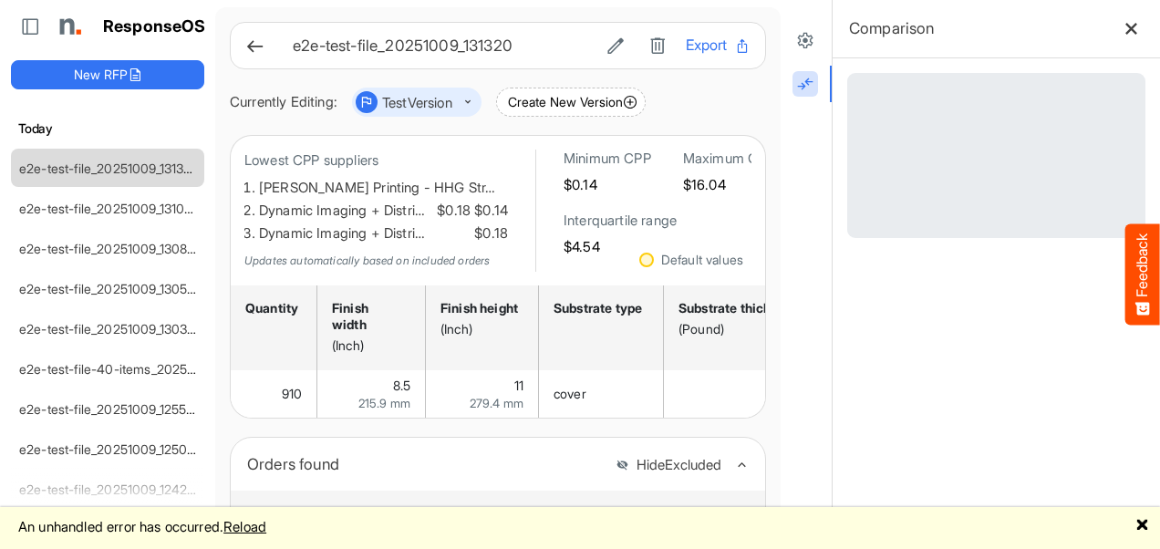
click at [1142, 525] on link "🗙" at bounding box center [1142, 525] width 14 height 23
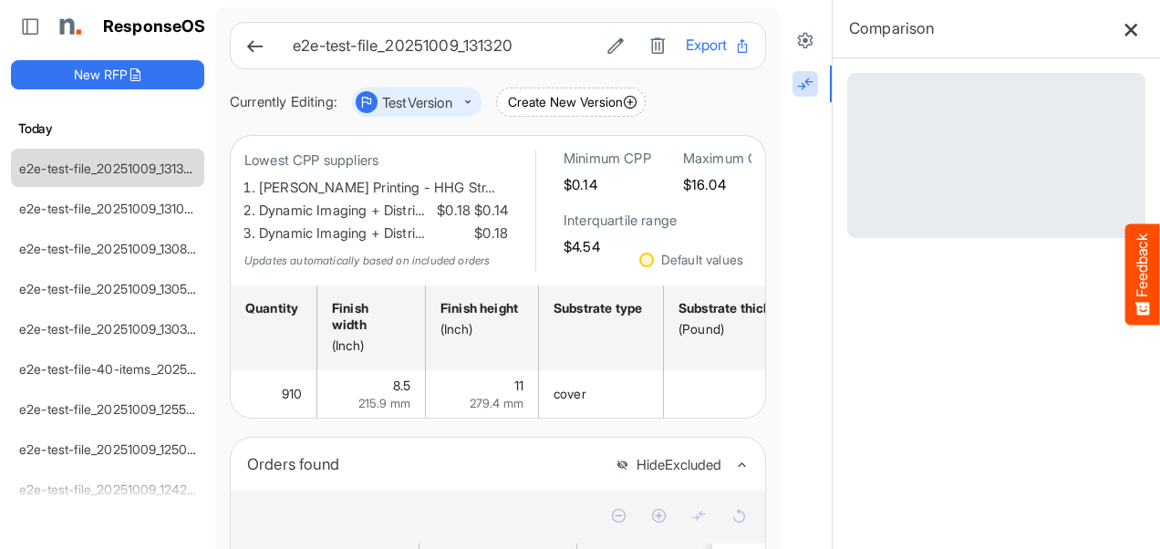
click at [1123, 24] on icon at bounding box center [1130, 28] width 15 height 15
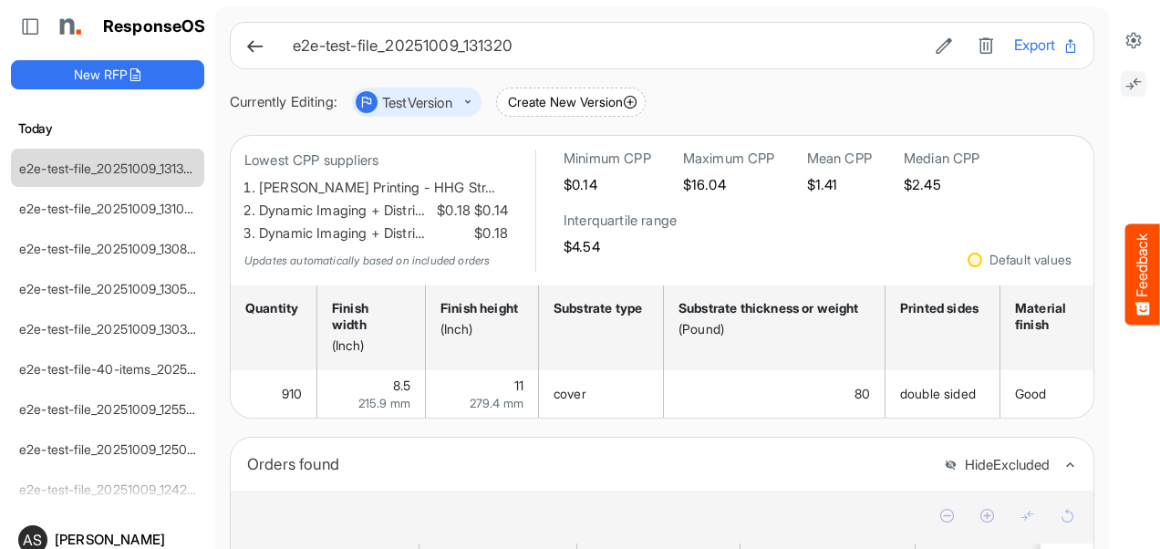
click at [1120, 80] on button at bounding box center [1133, 84] width 26 height 26
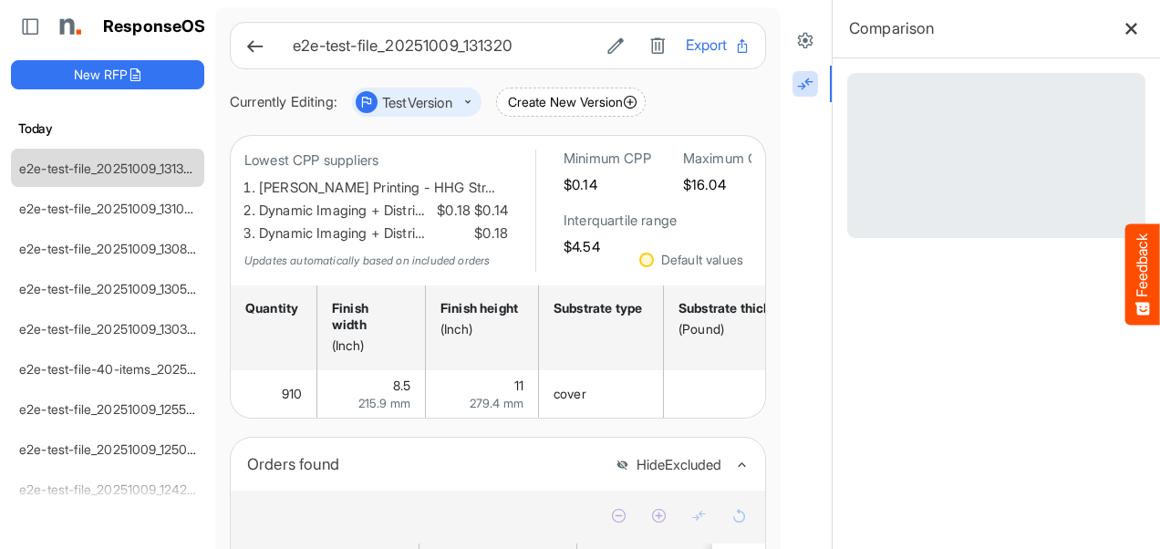
click at [0, 0] on link "🗙" at bounding box center [0, 0] width 0 height 0
click at [1117, 36] on button at bounding box center [1131, 29] width 28 height 28
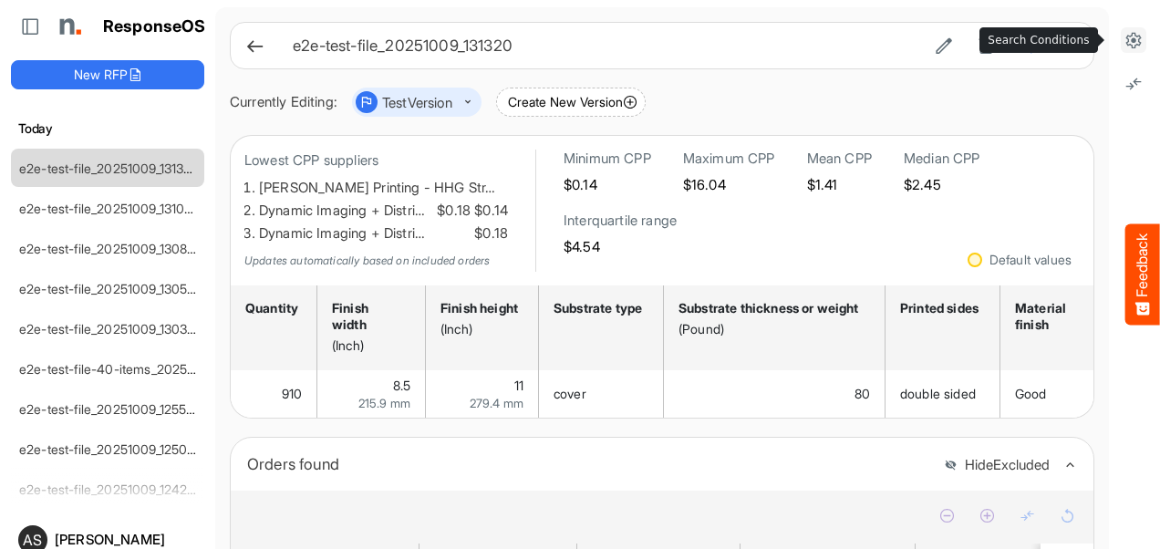
click at [1124, 35] on icon at bounding box center [1133, 40] width 18 height 18
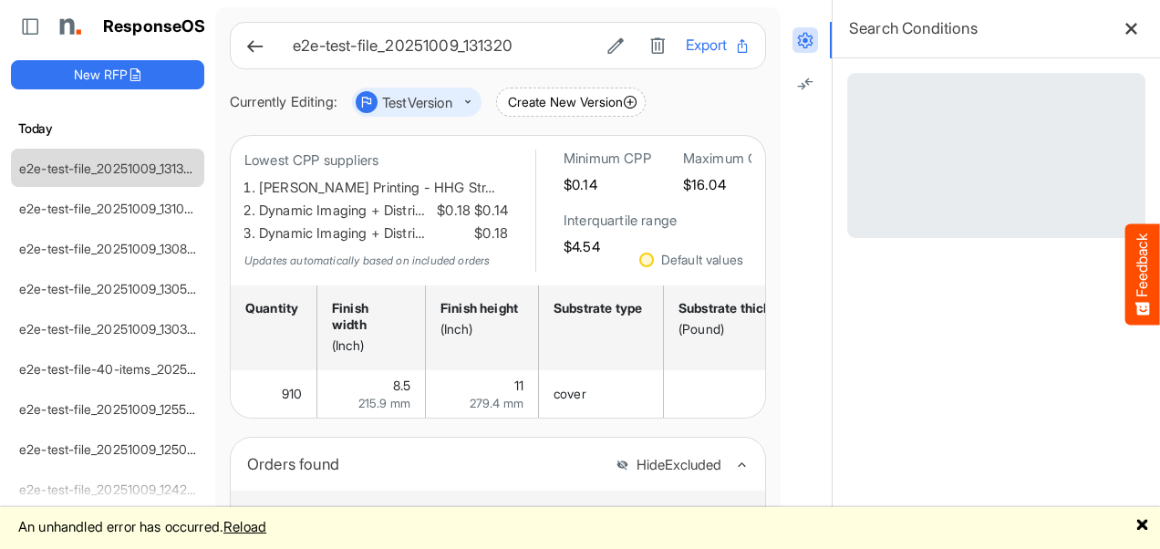
click at [1143, 520] on link "🗙" at bounding box center [1142, 525] width 14 height 23
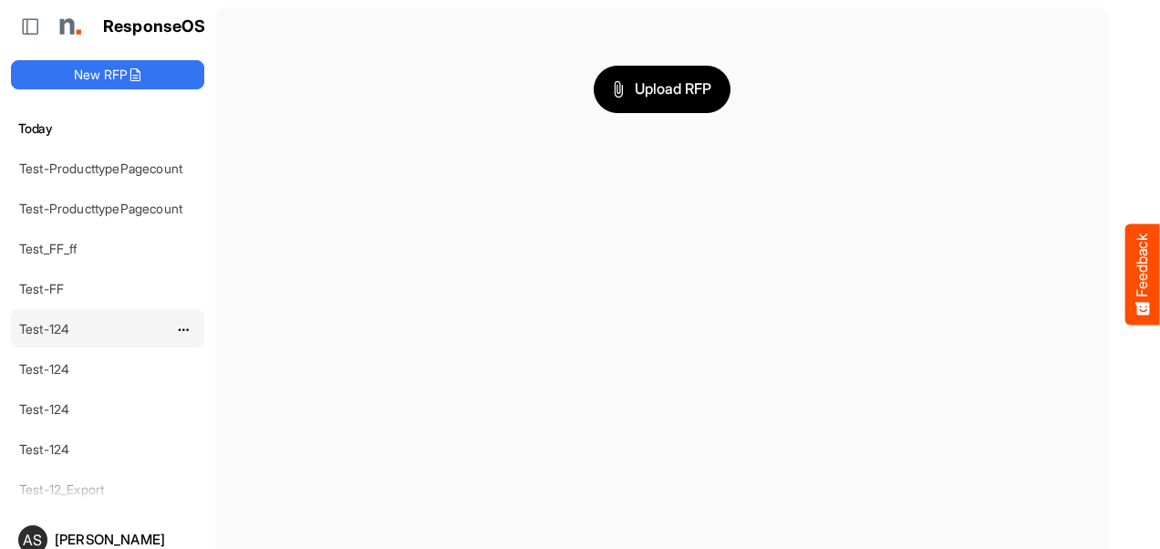
click at [79, 317] on div "Test-124" at bounding box center [93, 328] width 162 height 36
click at [60, 335] on div "Test-124" at bounding box center [93, 328] width 162 height 36
click at [56, 321] on link "Test-124" at bounding box center [44, 328] width 50 height 15
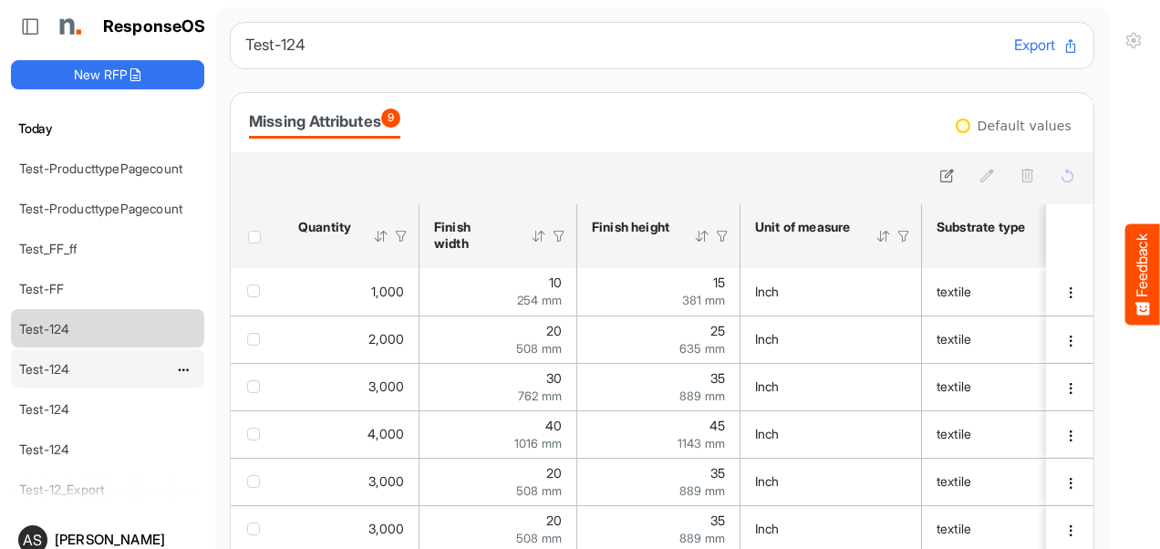
click at [56, 361] on link "Test-124" at bounding box center [44, 368] width 50 height 15
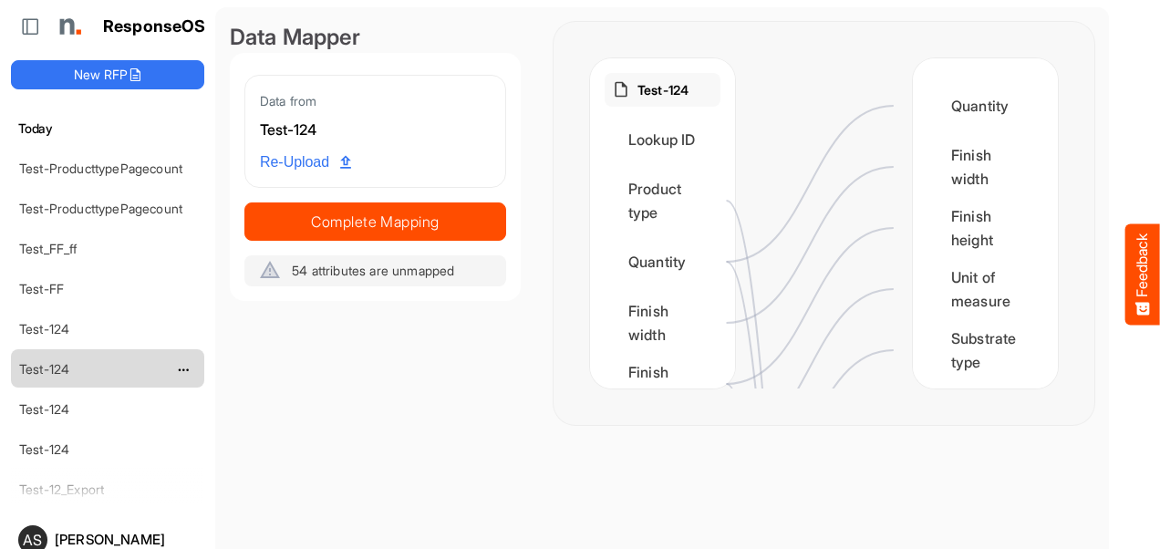
click at [172, 365] on div "Test-124" at bounding box center [93, 368] width 162 height 36
click at [178, 365] on span "dropdownbutton" at bounding box center [181, 370] width 9 height 13
click at [203, 424] on li "Delete" at bounding box center [228, 420] width 109 height 27
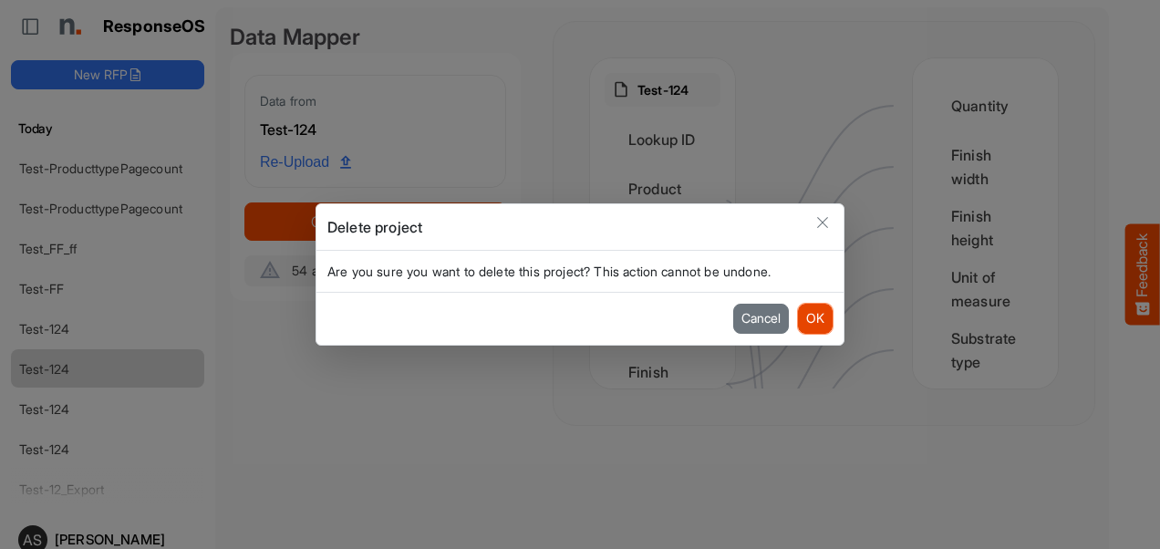
click at [831, 322] on button "OK" at bounding box center [815, 318] width 35 height 29
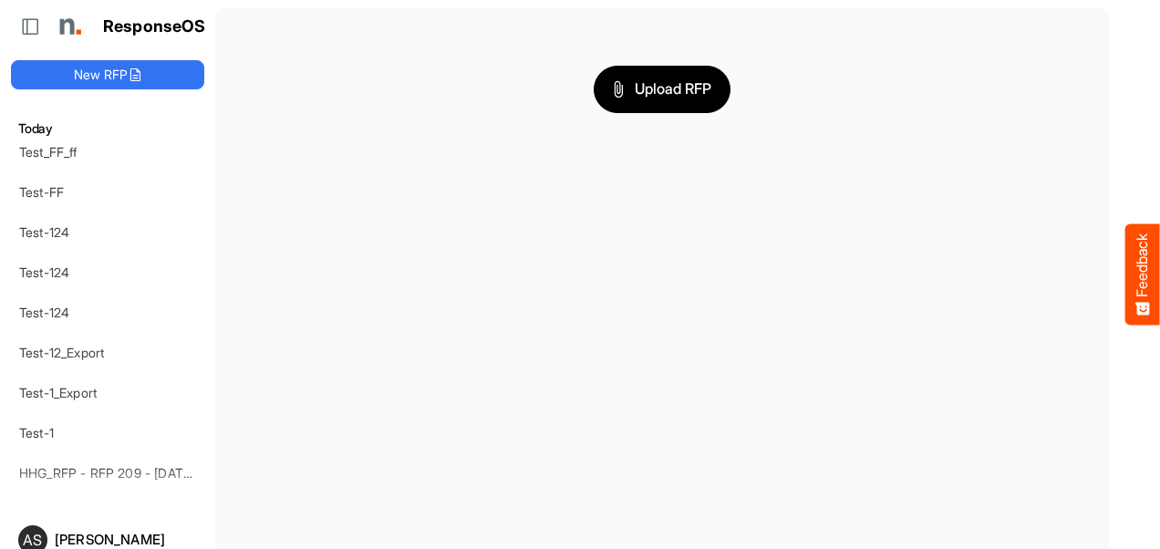
scroll to position [151, 0]
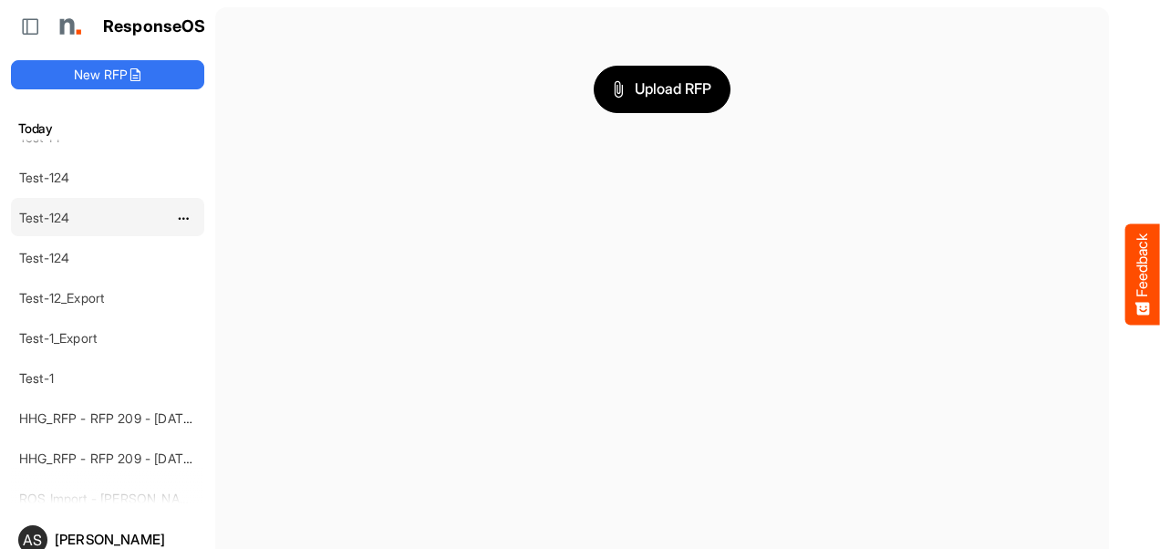
click at [40, 210] on link "Test-124" at bounding box center [44, 217] width 50 height 15
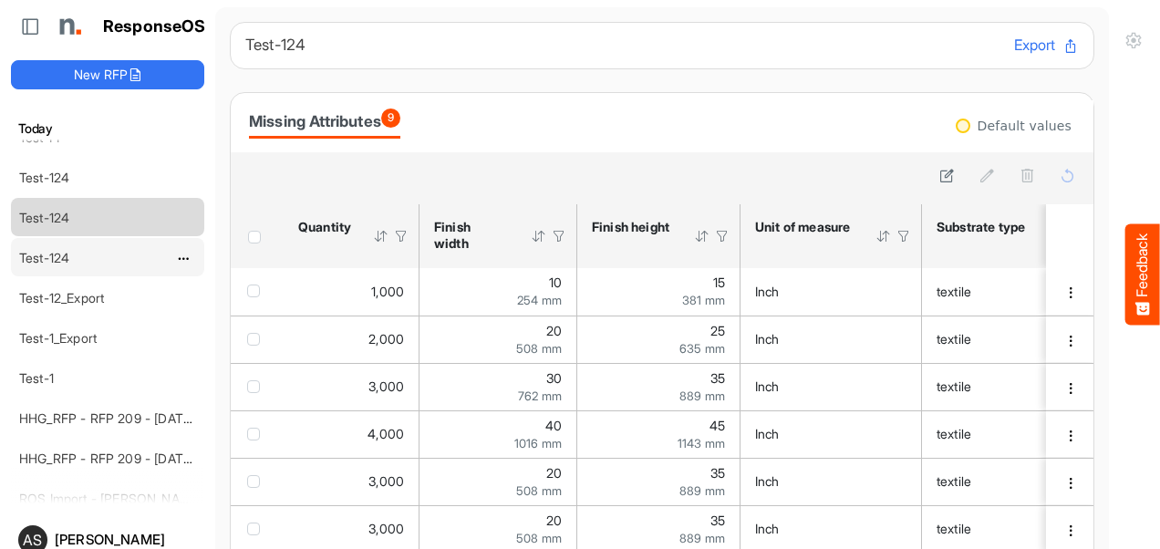
click at [40, 241] on div "Test-124" at bounding box center [93, 257] width 162 height 36
click at [43, 263] on div "Test-124" at bounding box center [93, 257] width 162 height 36
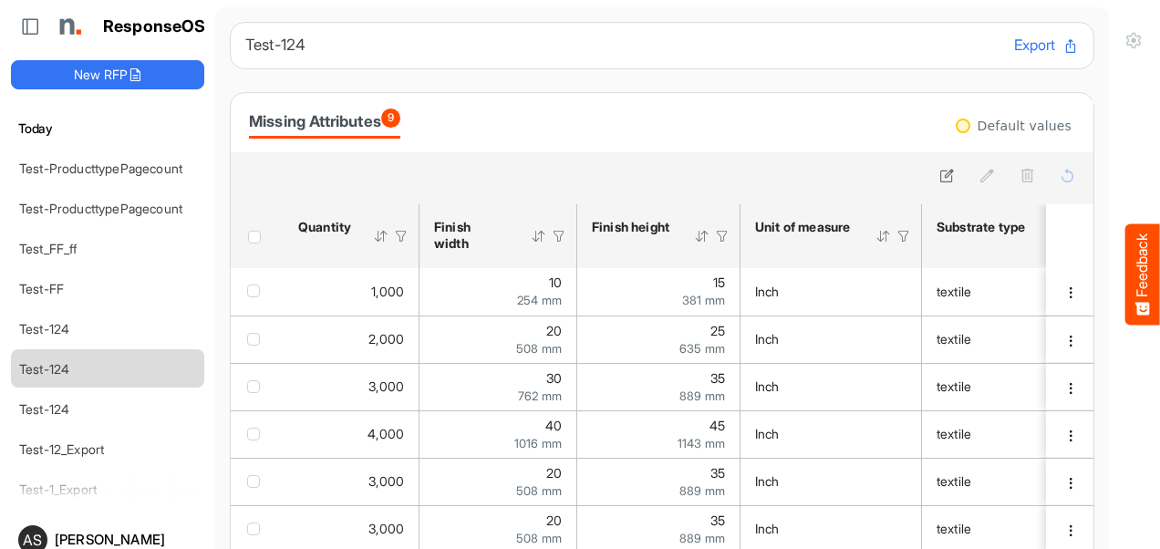
click at [124, 109] on div "Today Test-ProducttypePagecount Test-ProducttypePagecount Test_FF_ff Test-FF Te…" at bounding box center [107, 303] width 193 height 398
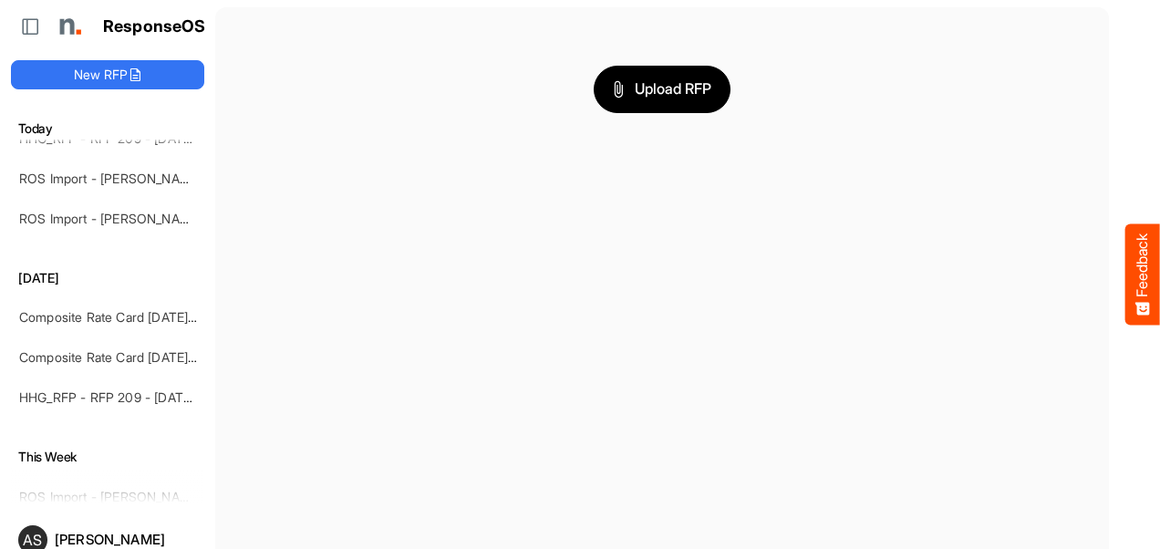
scroll to position [465, 0]
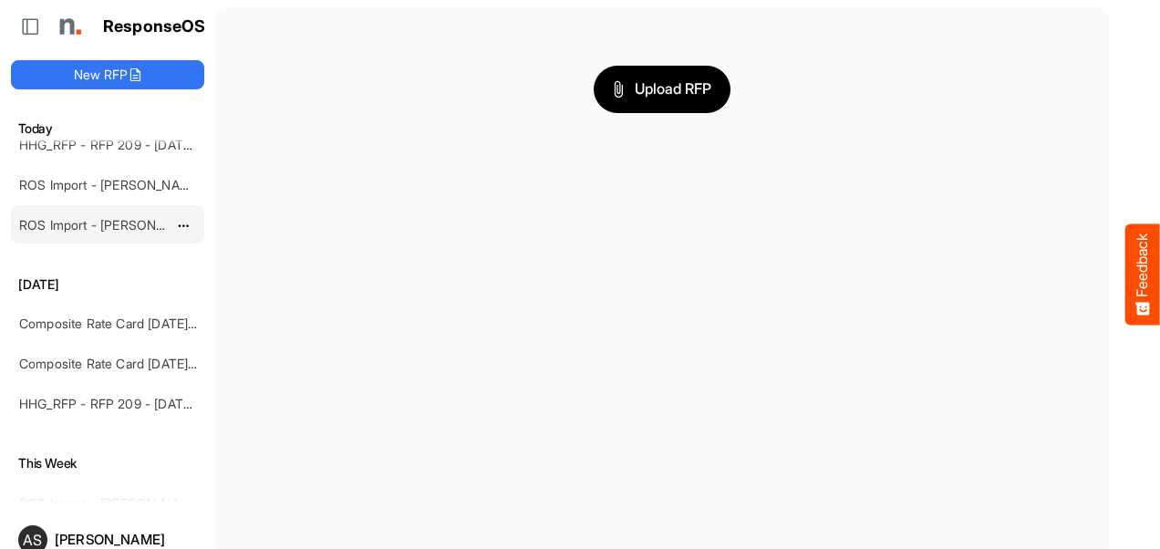
click at [127, 231] on div "ROS Import - [PERSON_NAME] - ROS 11" at bounding box center [93, 224] width 162 height 36
click at [125, 217] on link "ROS Import - [PERSON_NAME] - ROS 11" at bounding box center [137, 224] width 236 height 15
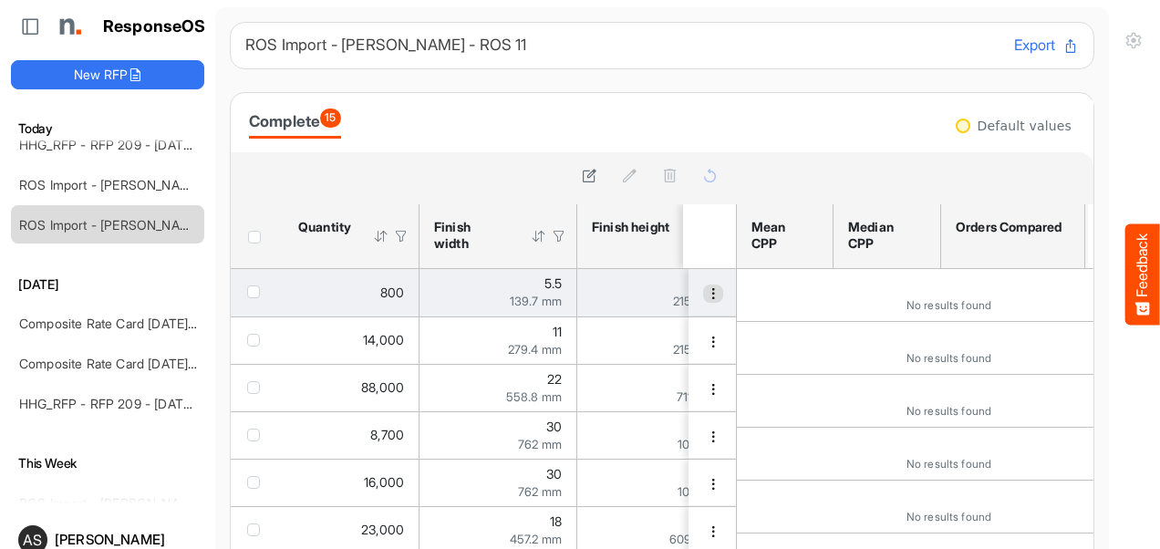
click at [703, 300] on button "dropdownbutton" at bounding box center [713, 293] width 20 height 18
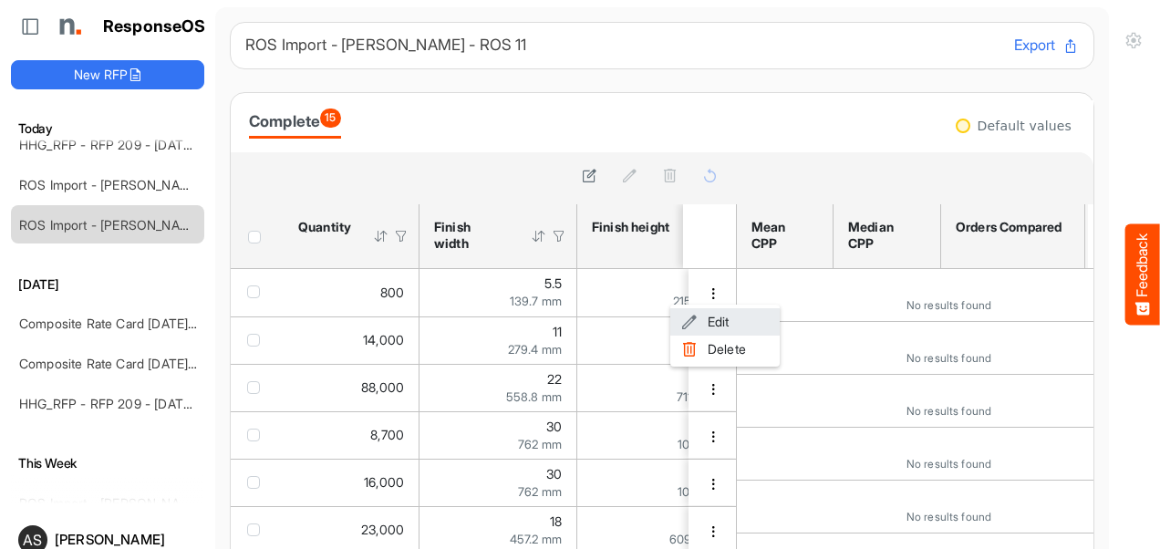
click at [684, 326] on span at bounding box center [689, 321] width 16 height 27
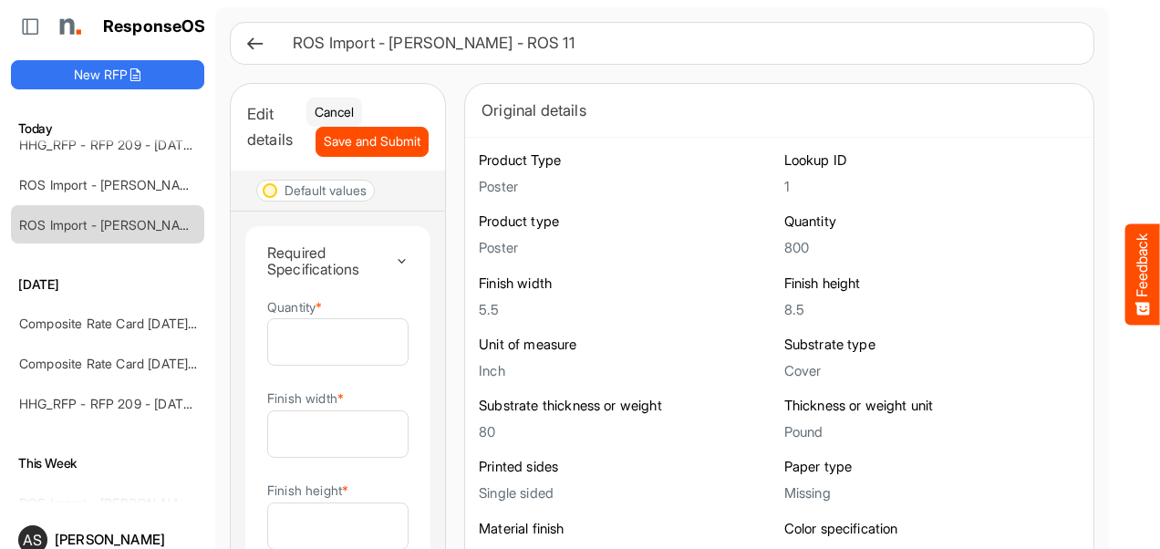
click at [253, 42] on icon at bounding box center [254, 43] width 19 height 19
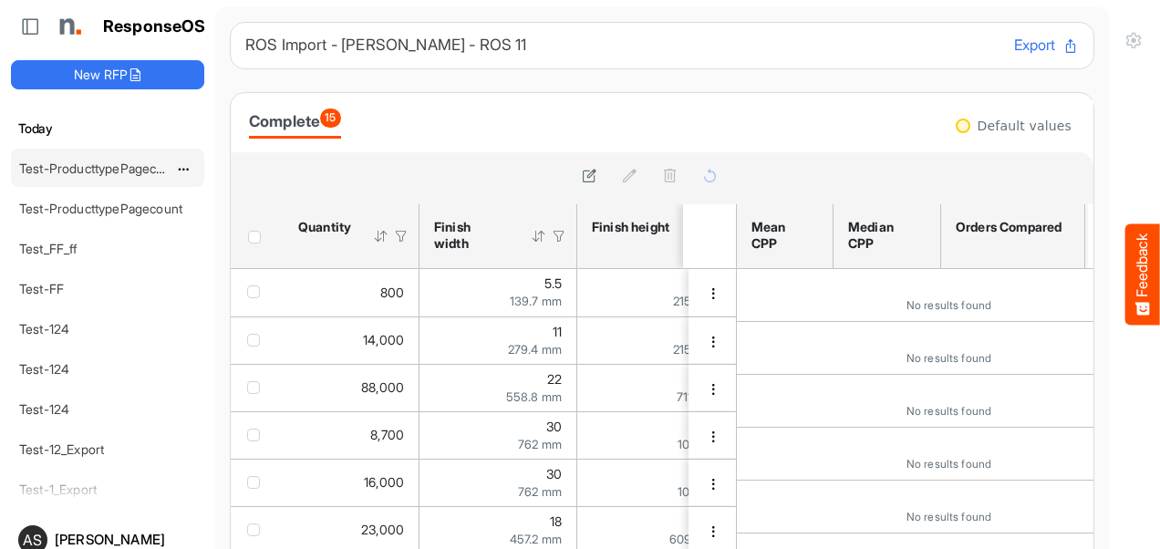
click at [124, 167] on link "Test-ProducttypePagecount" at bounding box center [100, 167] width 163 height 15
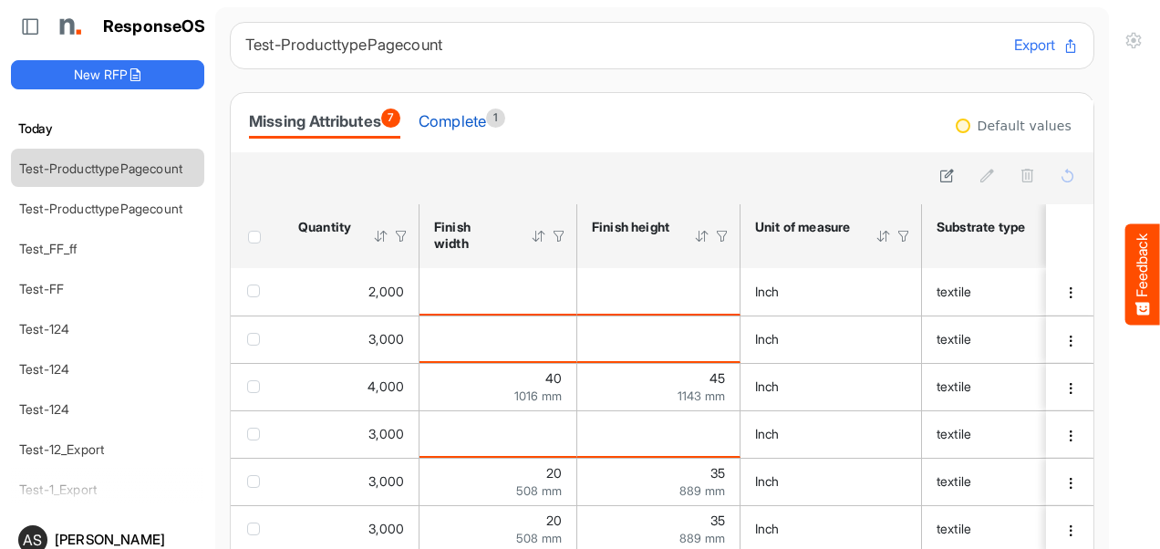
click at [492, 128] on div "Complete 1" at bounding box center [461, 121] width 87 height 26
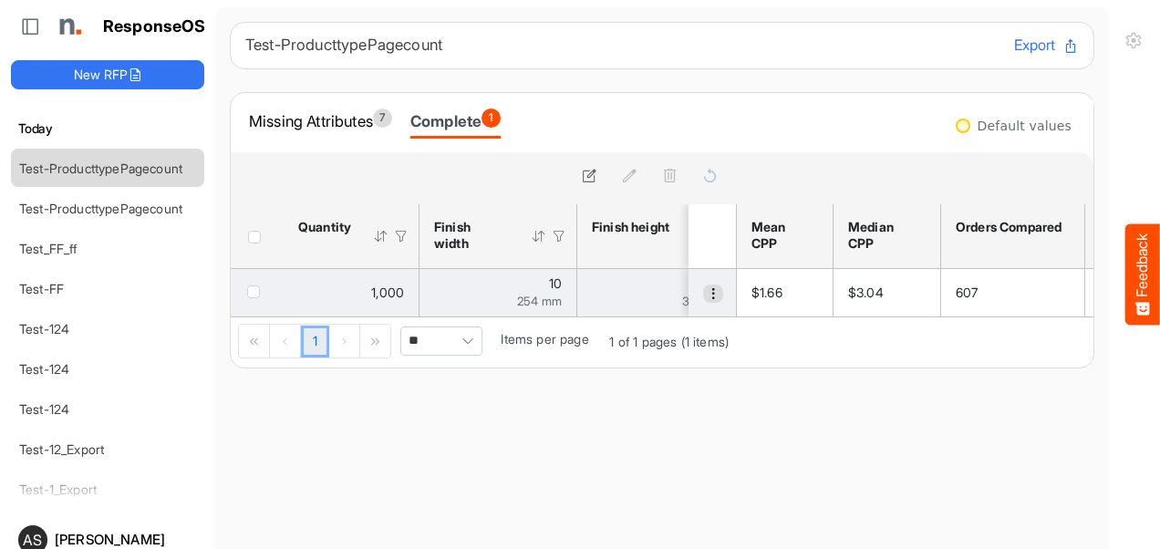
click at [707, 290] on span "dropdownbutton" at bounding box center [713, 293] width 13 height 13
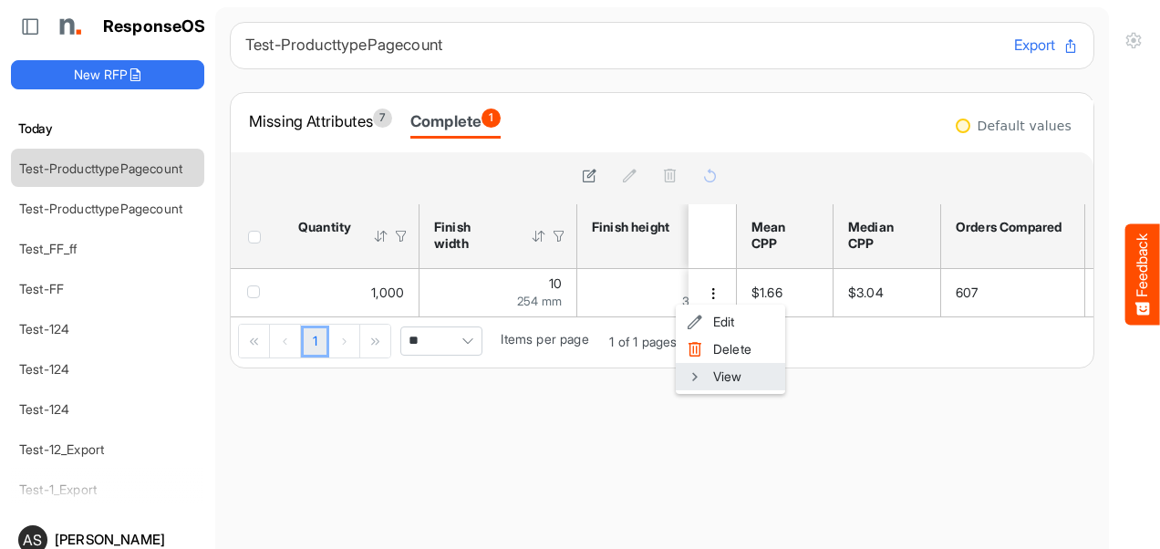
click at [711, 377] on li "View" at bounding box center [730, 376] width 109 height 27
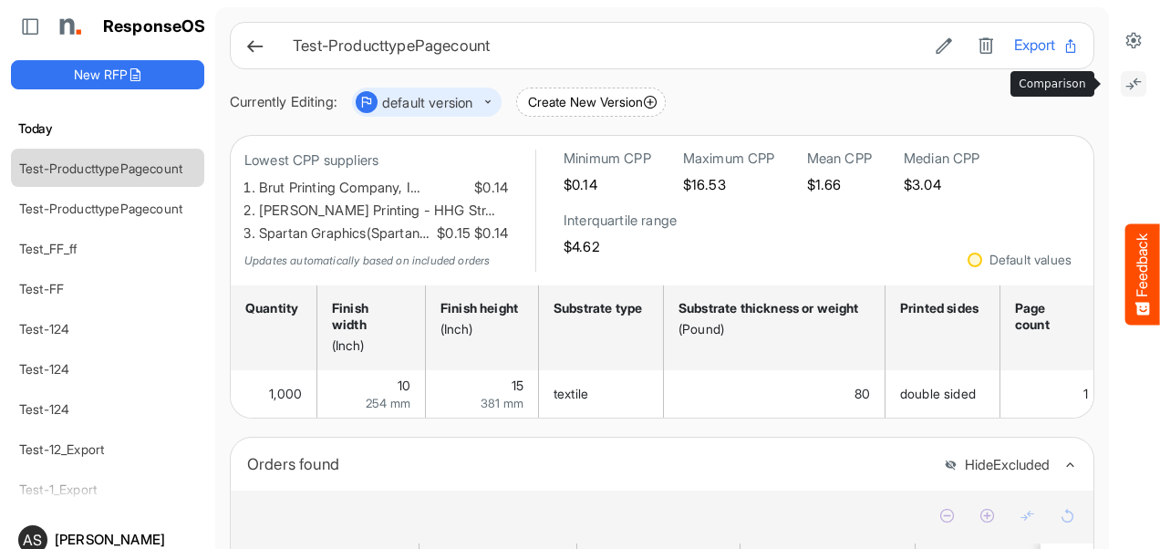
click at [1124, 82] on icon at bounding box center [1133, 84] width 18 height 18
